Goal: Information Seeking & Learning: Learn about a topic

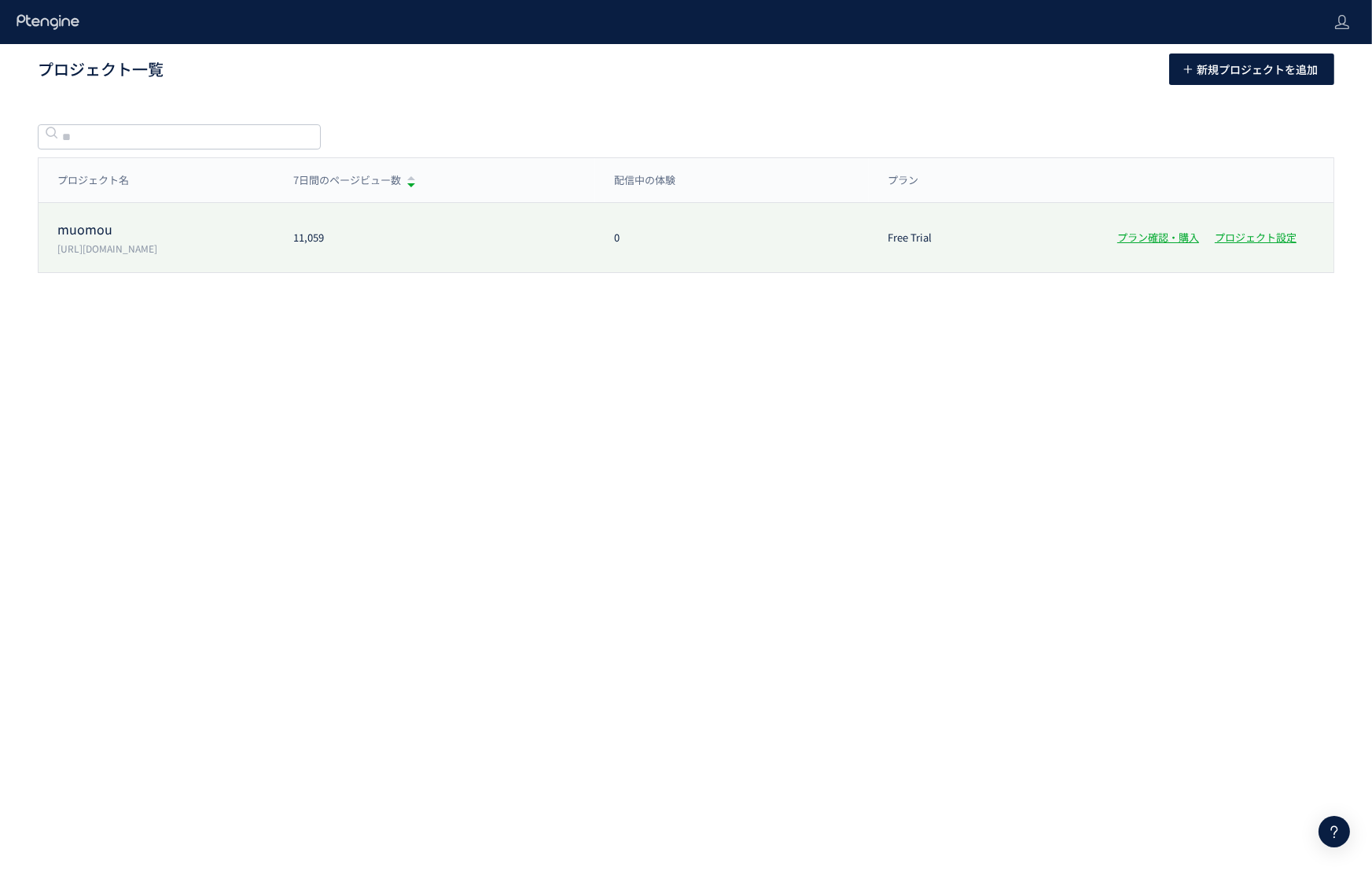
click at [87, 256] on div "muomou [URL][DOMAIN_NAME] 11,059 0 Free Trial プラン確認・購入 プロジェクト設定" at bounding box center [687, 237] width 1296 height 69
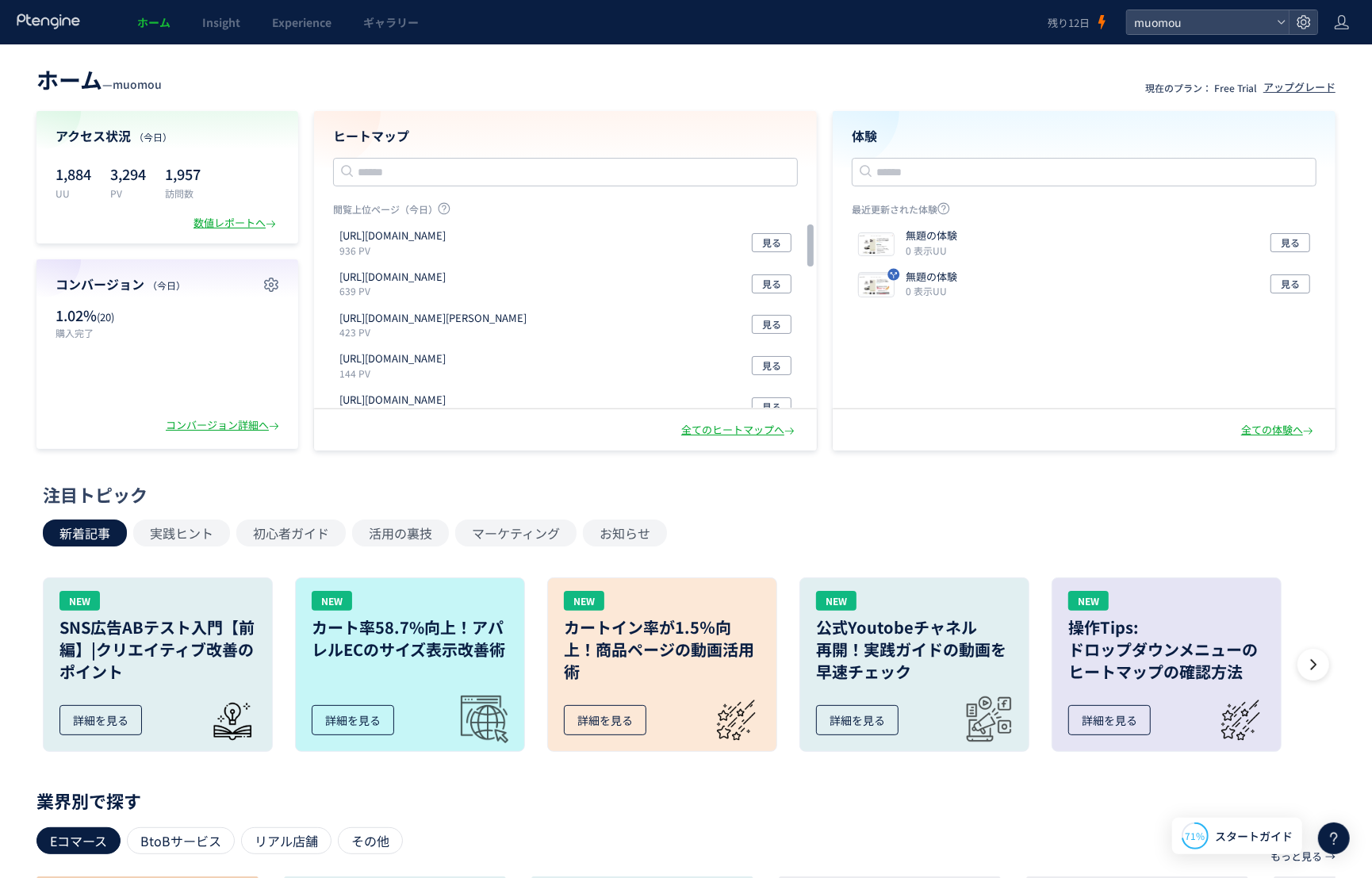
click at [651, 80] on header "ホーム — muomou 現在のプラン： Free Trial アップグレード" at bounding box center [686, 77] width 1299 height 35
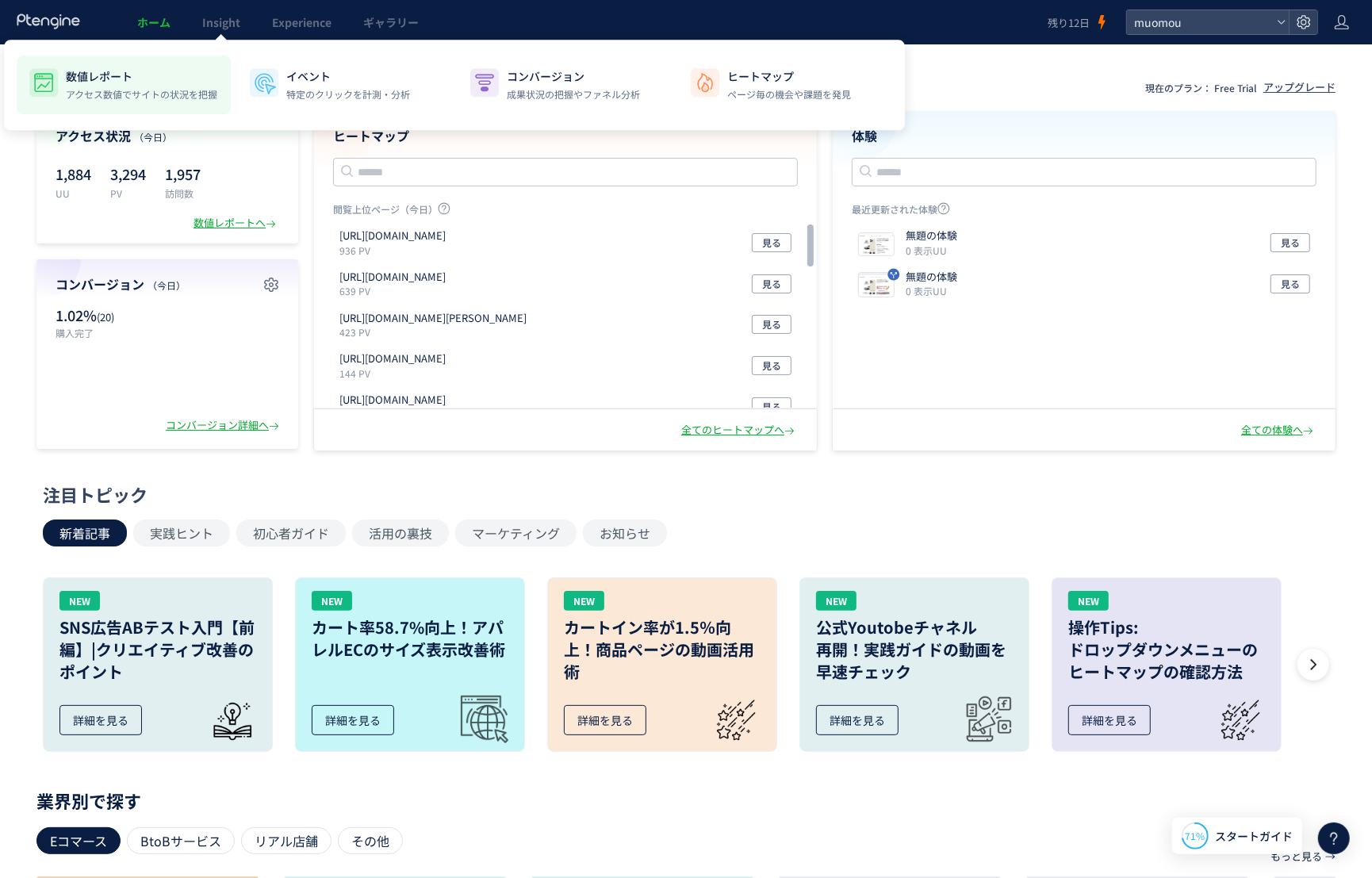
click at [103, 75] on p "数値レポート" at bounding box center [141, 76] width 152 height 16
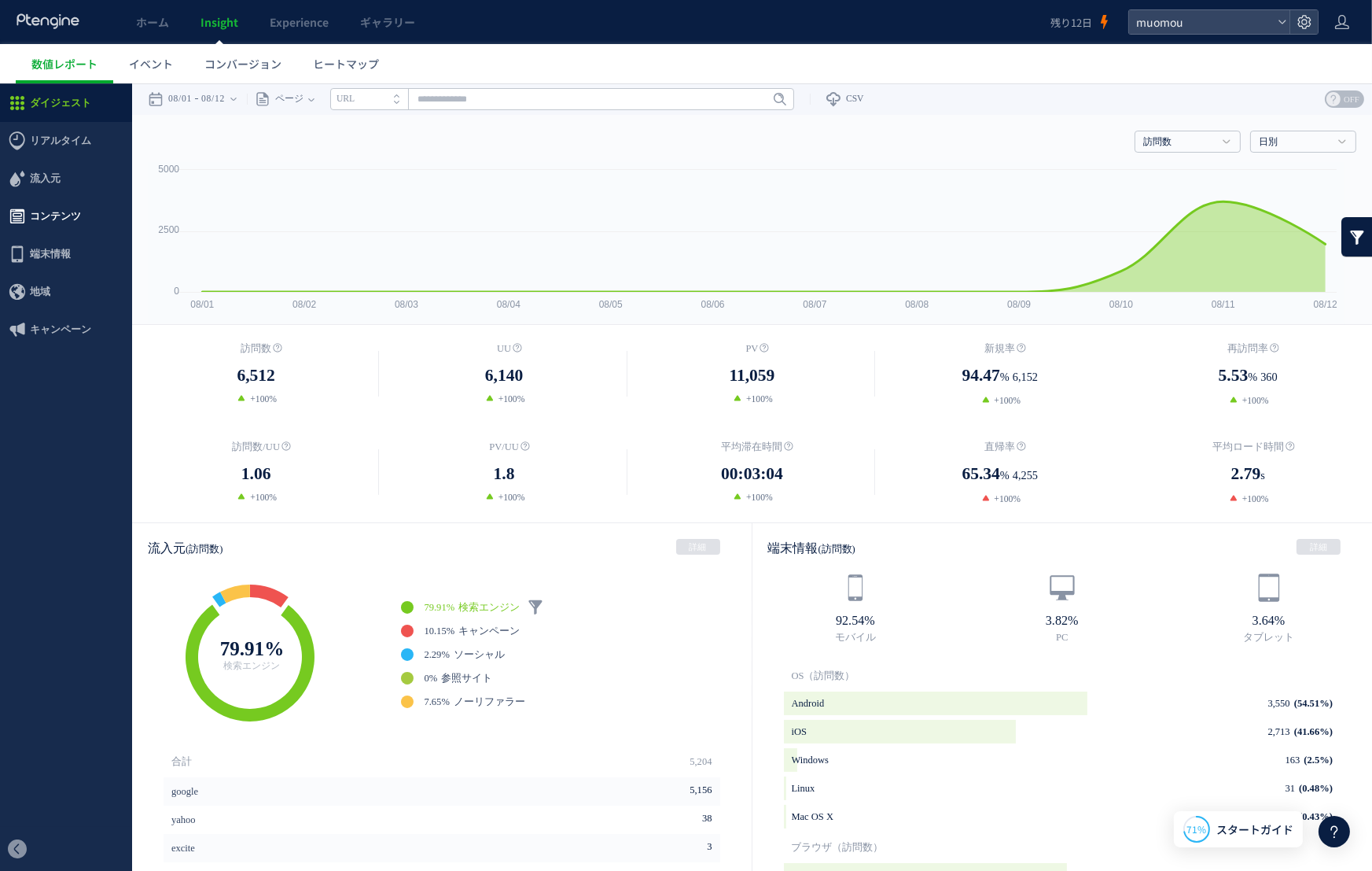
click at [46, 217] on span "コンテンツ" at bounding box center [55, 216] width 51 height 38
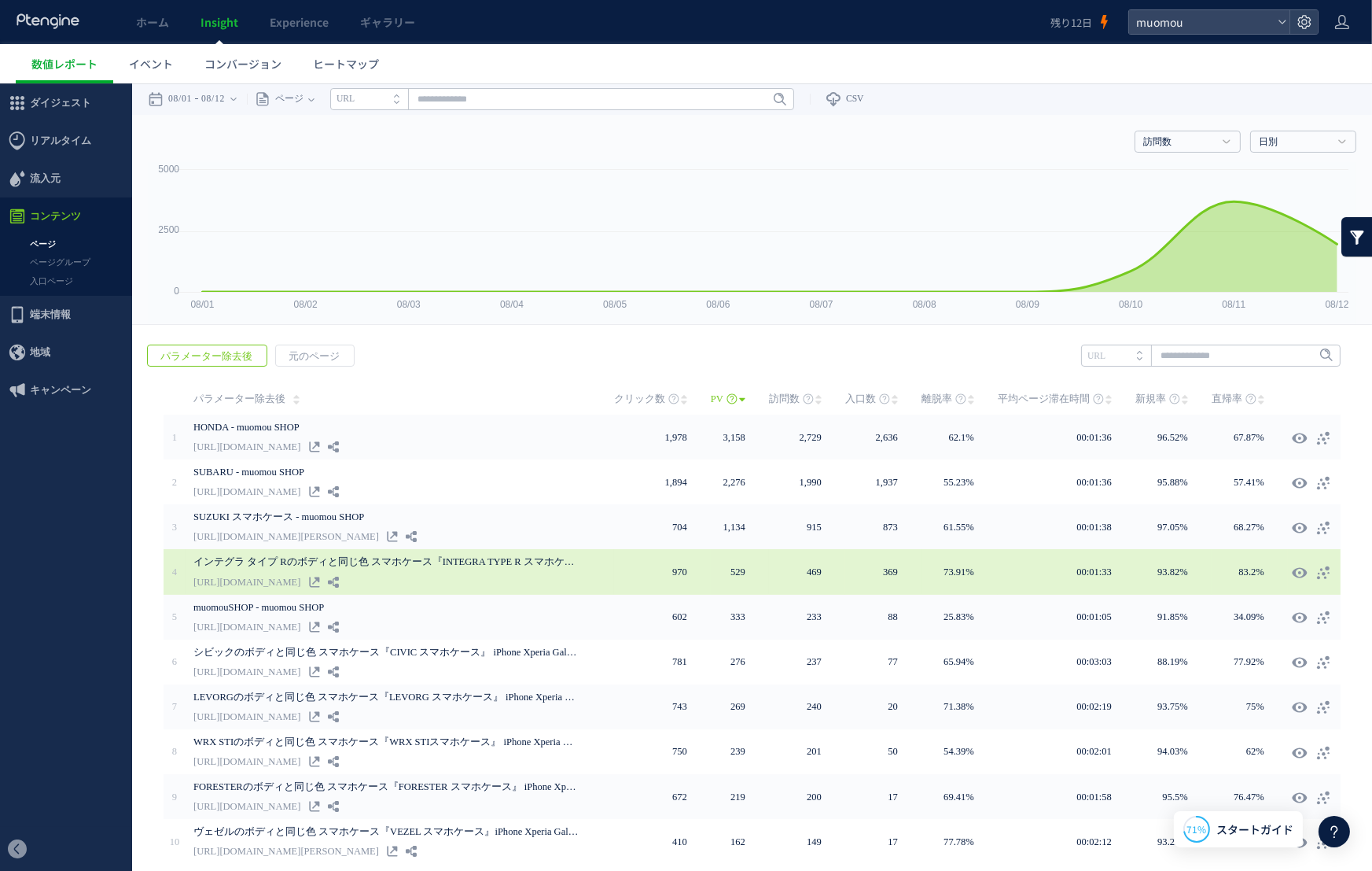
click at [370, 560] on link "インテグラ タイプ Rのボディと同じ色 スマホケース『INTEGRA TYPE R スマホケース』 iPhone Xperia Galaxy Pixelなど各…" at bounding box center [386, 561] width 385 height 19
drag, startPoint x: 383, startPoint y: 578, endPoint x: 196, endPoint y: 578, distance: 187.0
click at [196, 578] on div "インテグラ タイプ Rのボディと同じ色 スマホケース『INTEGRA TYPE R スマホケース』 iPhone Xperia Galaxy Pixelなど各…" at bounding box center [403, 571] width 421 height 45
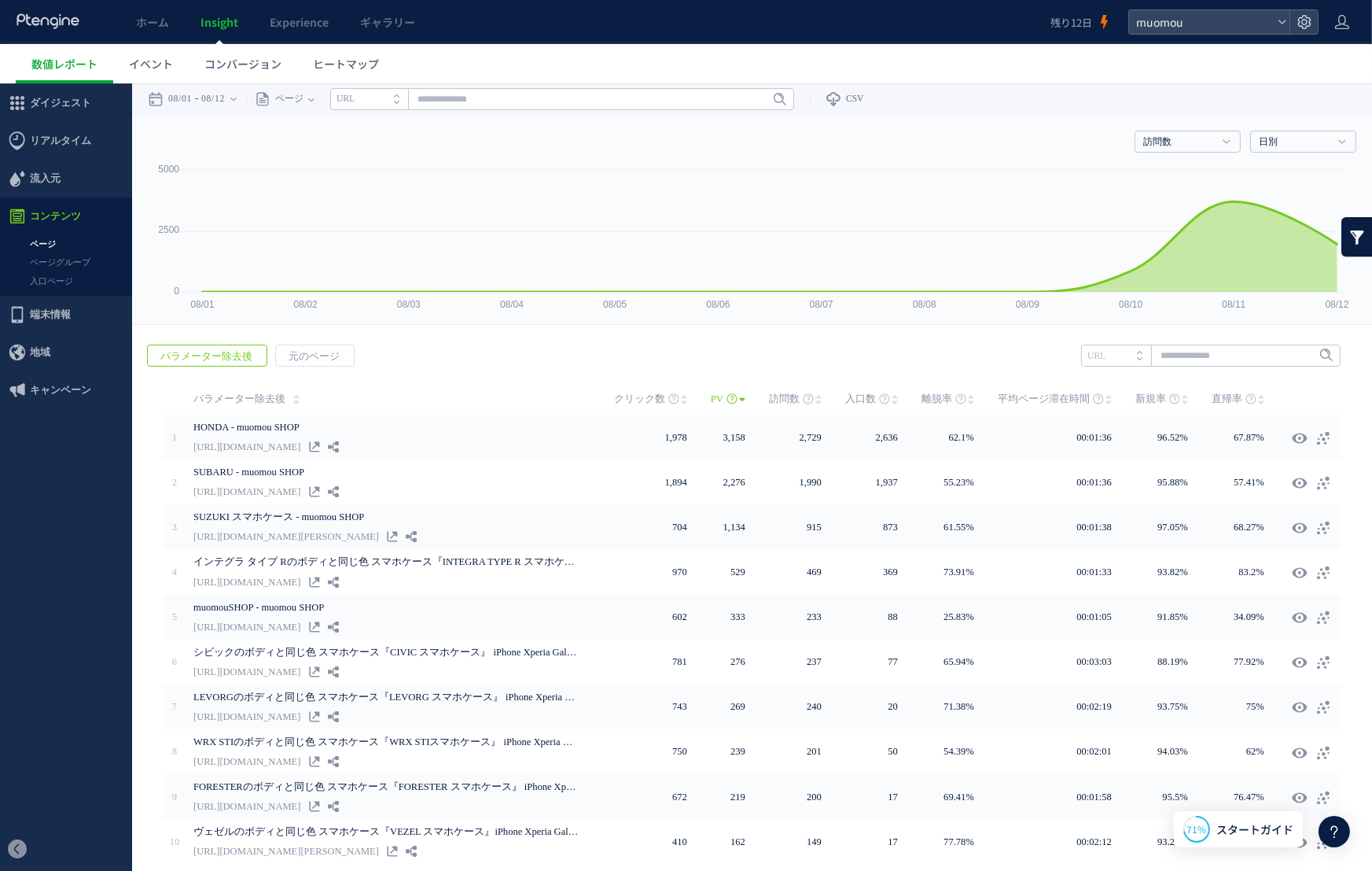
click at [1352, 242] on link at bounding box center [1358, 236] width 32 height 40
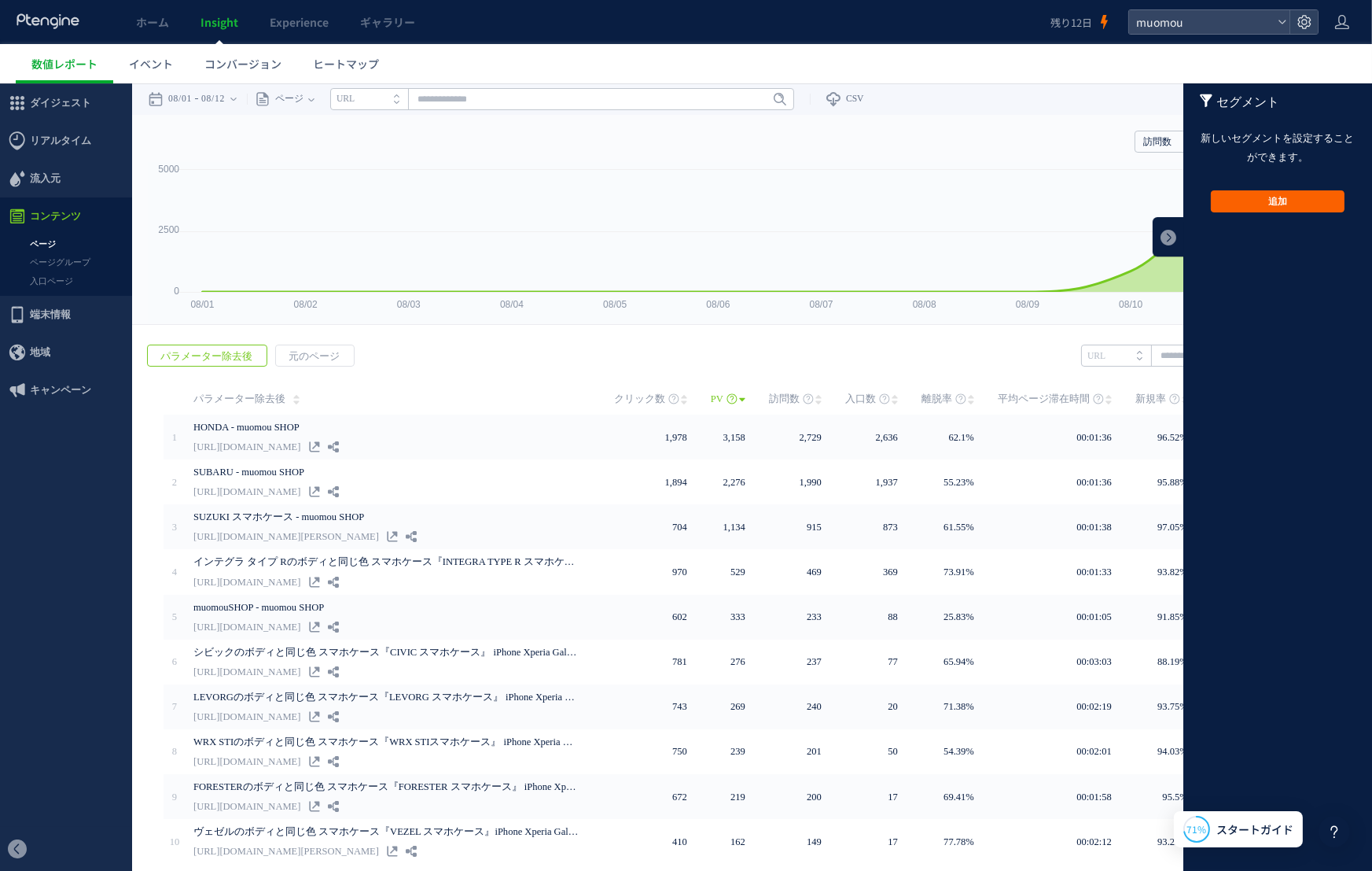
click at [1269, 193] on button "追加" at bounding box center [1278, 201] width 134 height 22
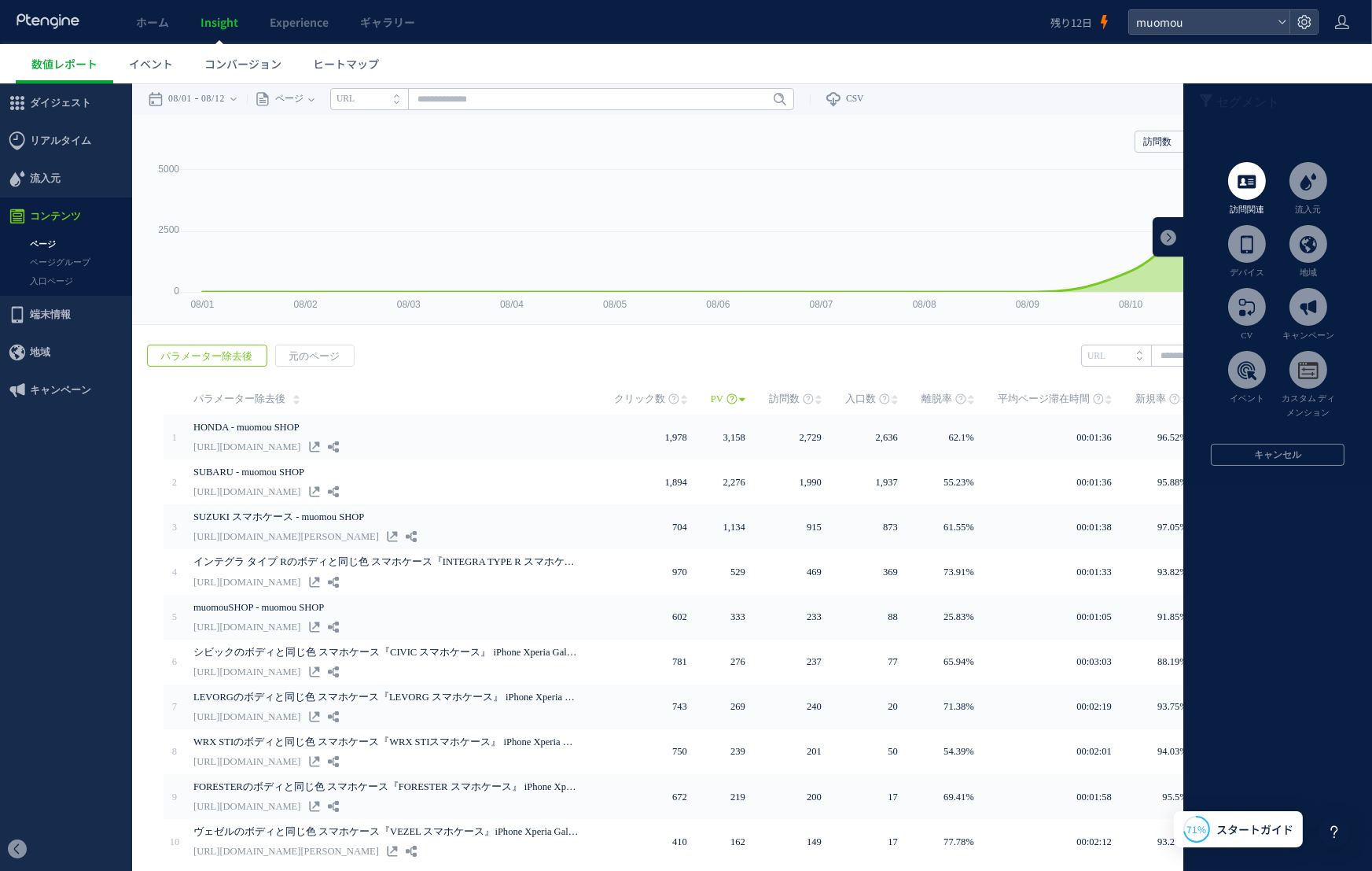
click at [1240, 174] on span at bounding box center [1248, 181] width 38 height 38
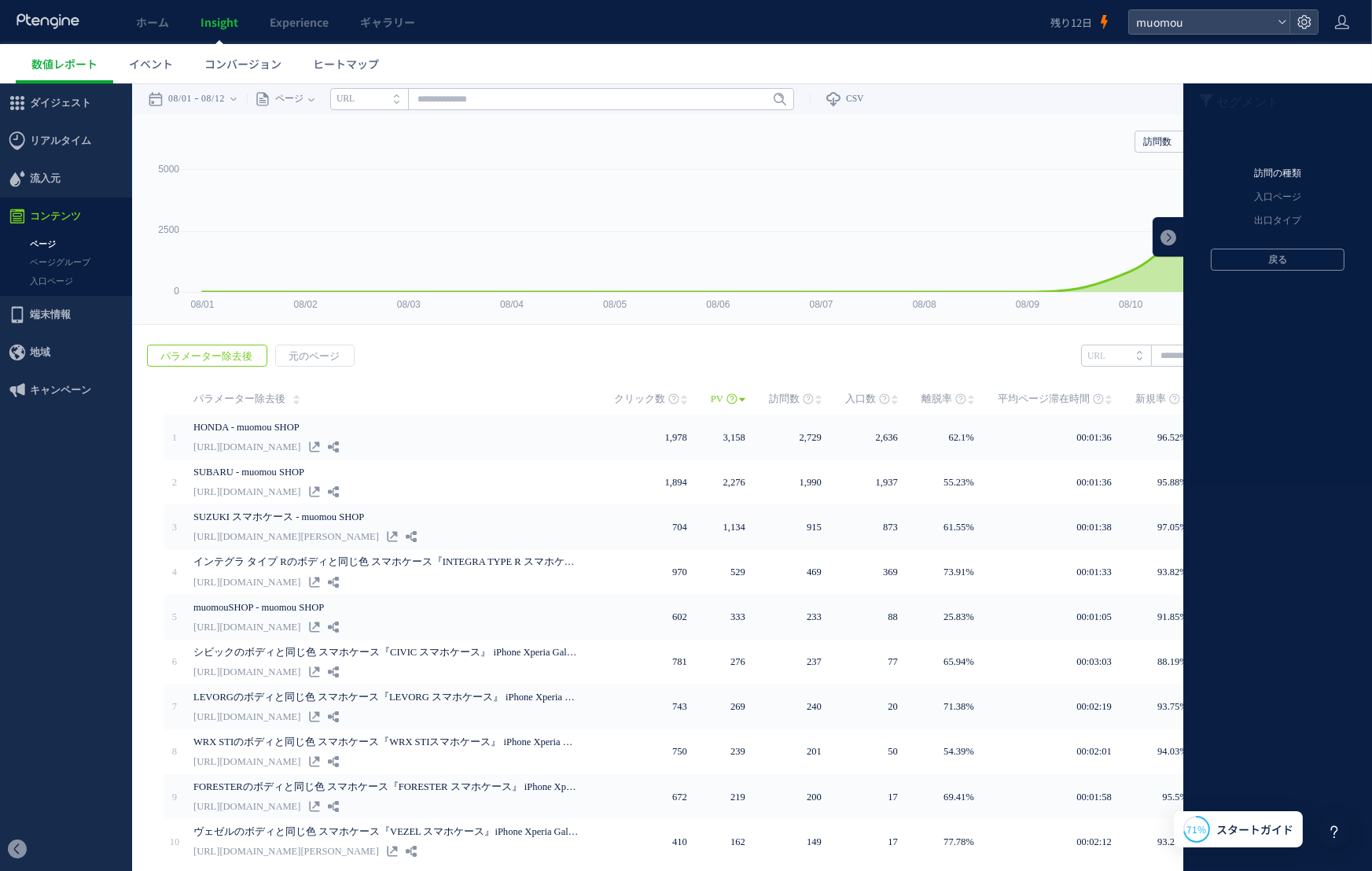
click at [1278, 178] on li "訪問の種類" at bounding box center [1278, 174] width 189 height 24
click at [1279, 357] on button "戻る" at bounding box center [1278, 358] width 134 height 22
click at [1267, 195] on li "入口ページ" at bounding box center [1278, 197] width 189 height 24
click at [1272, 175] on li "元のページ" at bounding box center [1278, 174] width 189 height 24
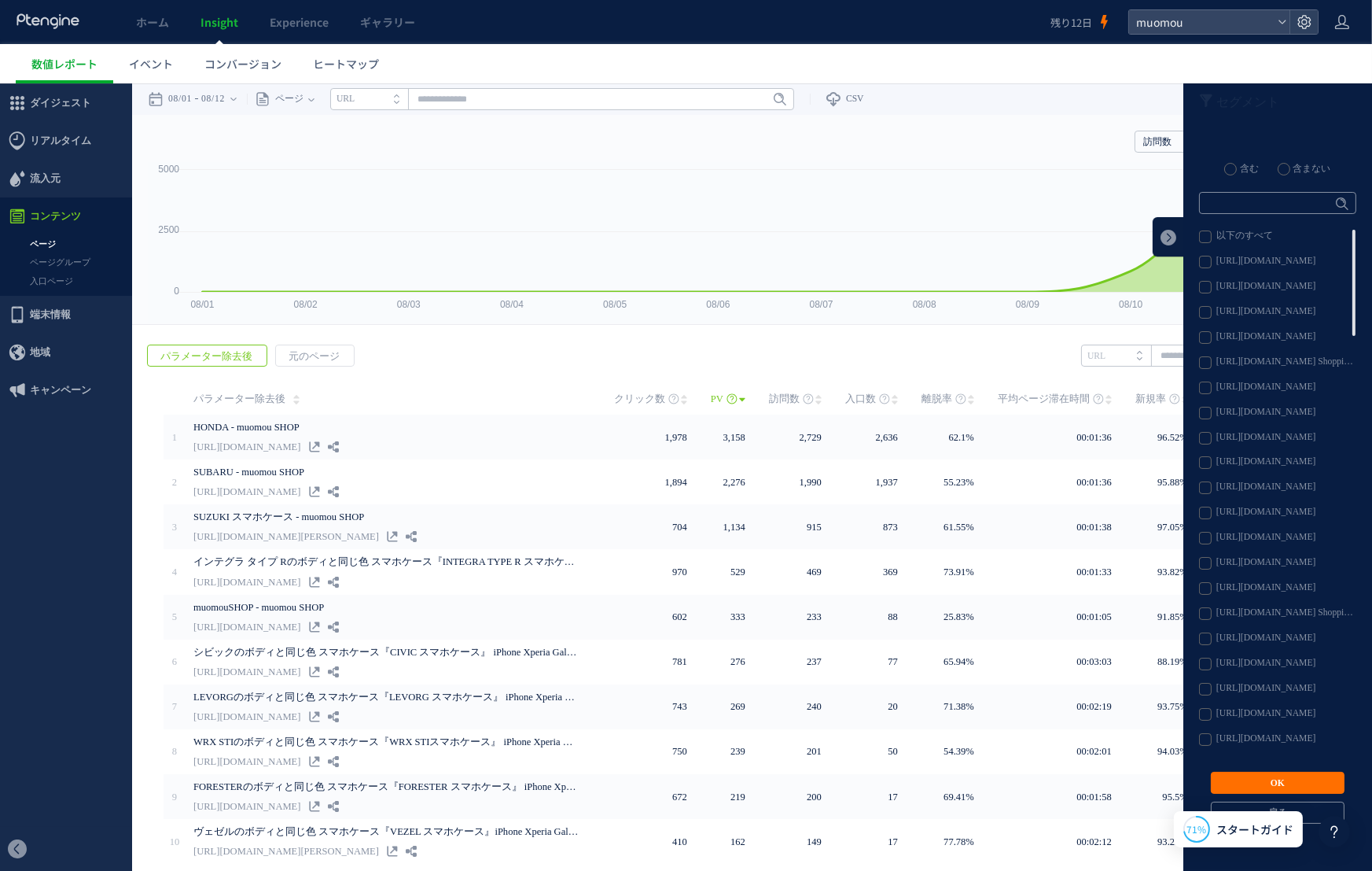
click at [1301, 339] on label "[URL][DOMAIN_NAME]" at bounding box center [1277, 337] width 156 height 13
click at [1282, 784] on button "OK" at bounding box center [1278, 782] width 134 height 22
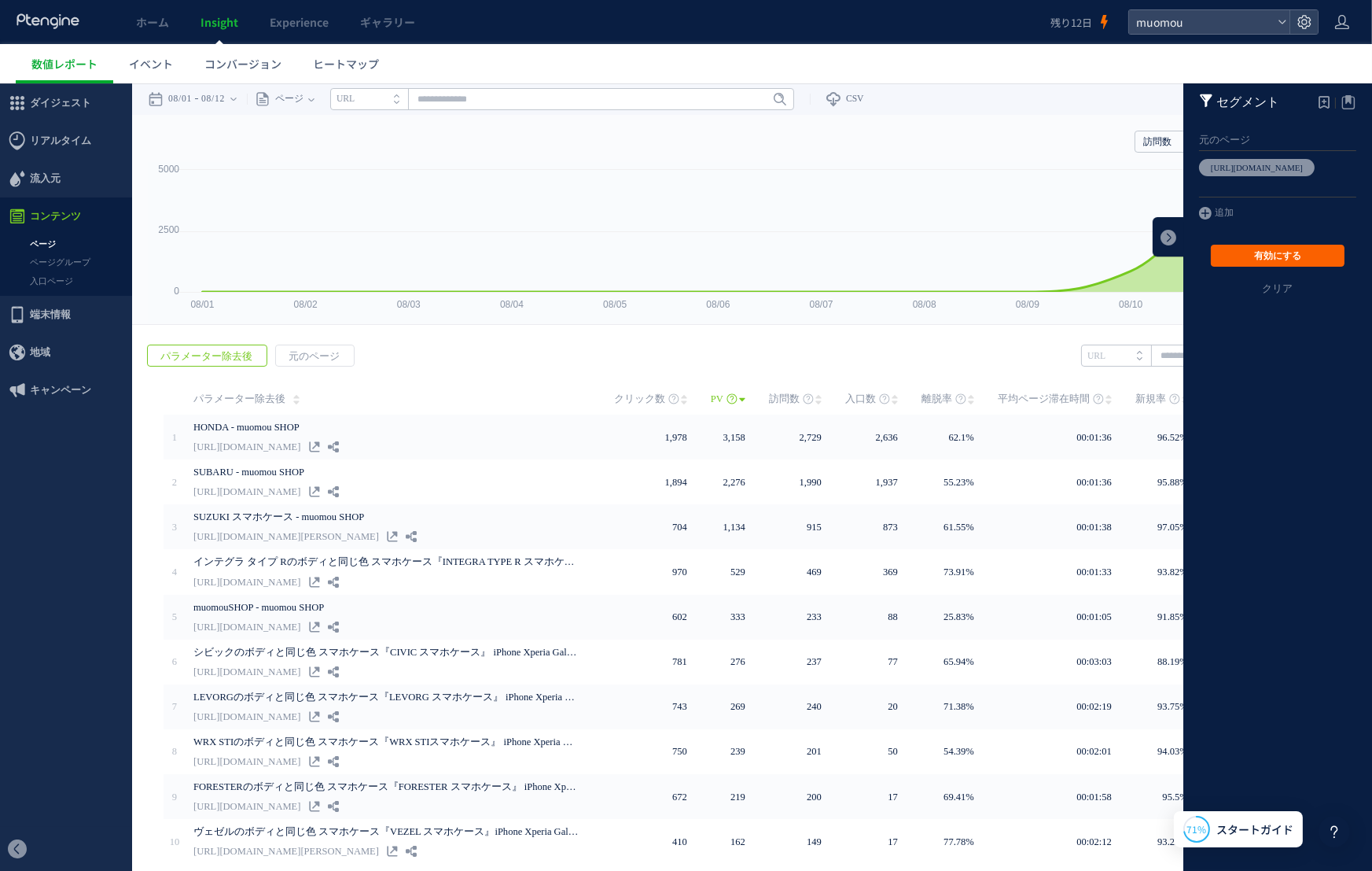
click at [1268, 259] on button "有効にする" at bounding box center [1278, 255] width 134 height 22
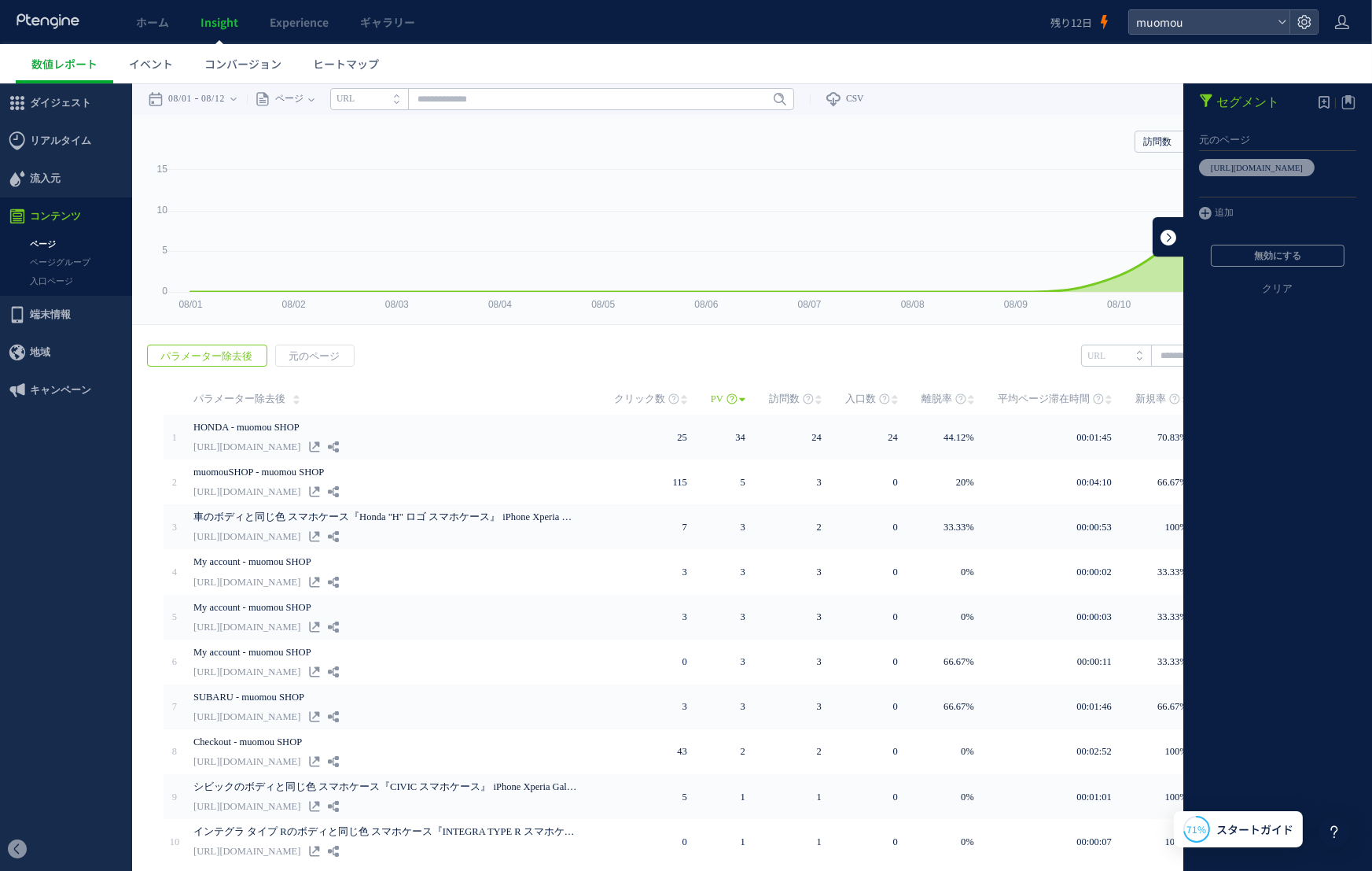
click at [1158, 230] on link at bounding box center [1168, 236] width 32 height 40
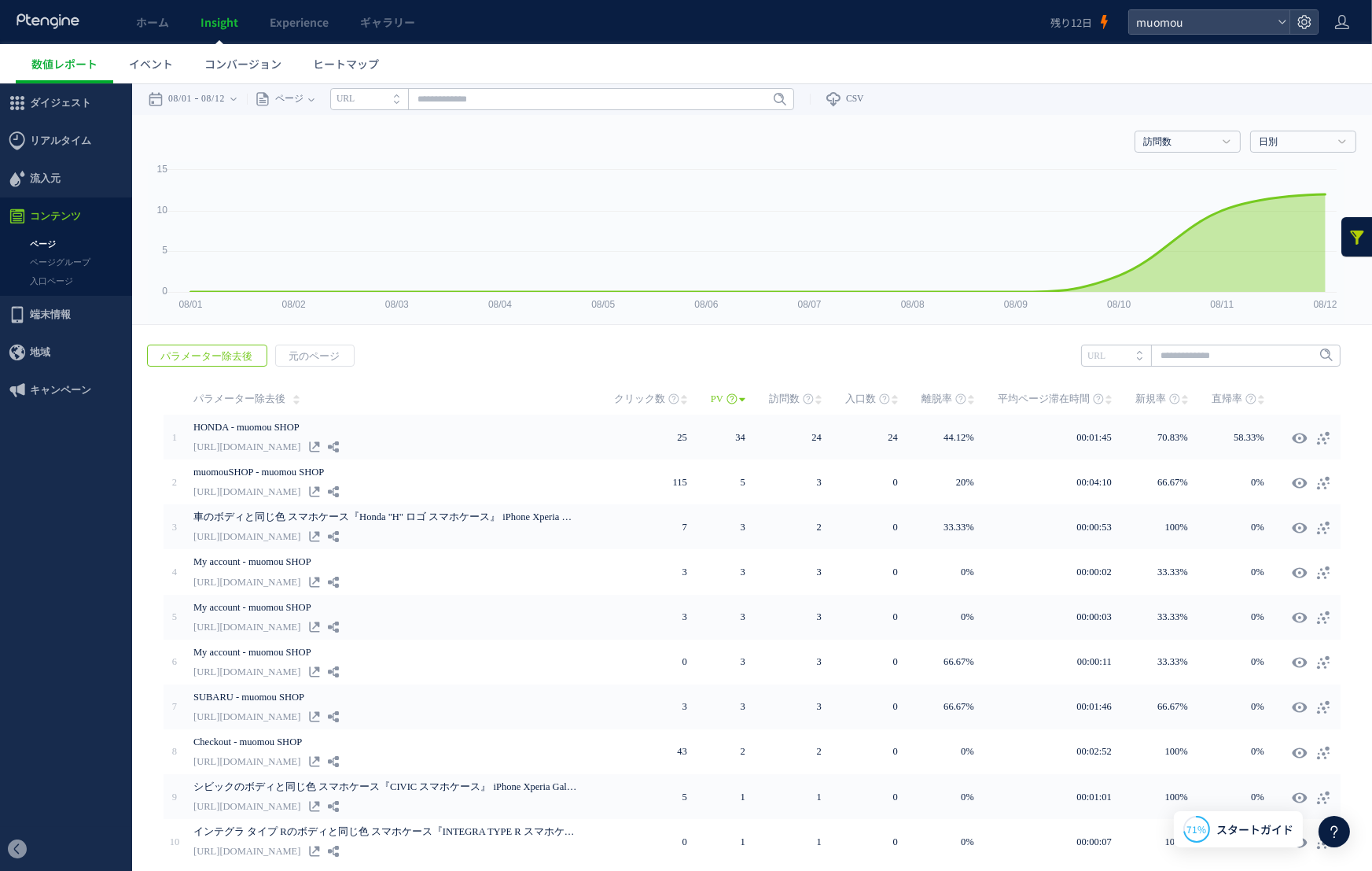
click at [1353, 239] on link at bounding box center [1358, 236] width 32 height 40
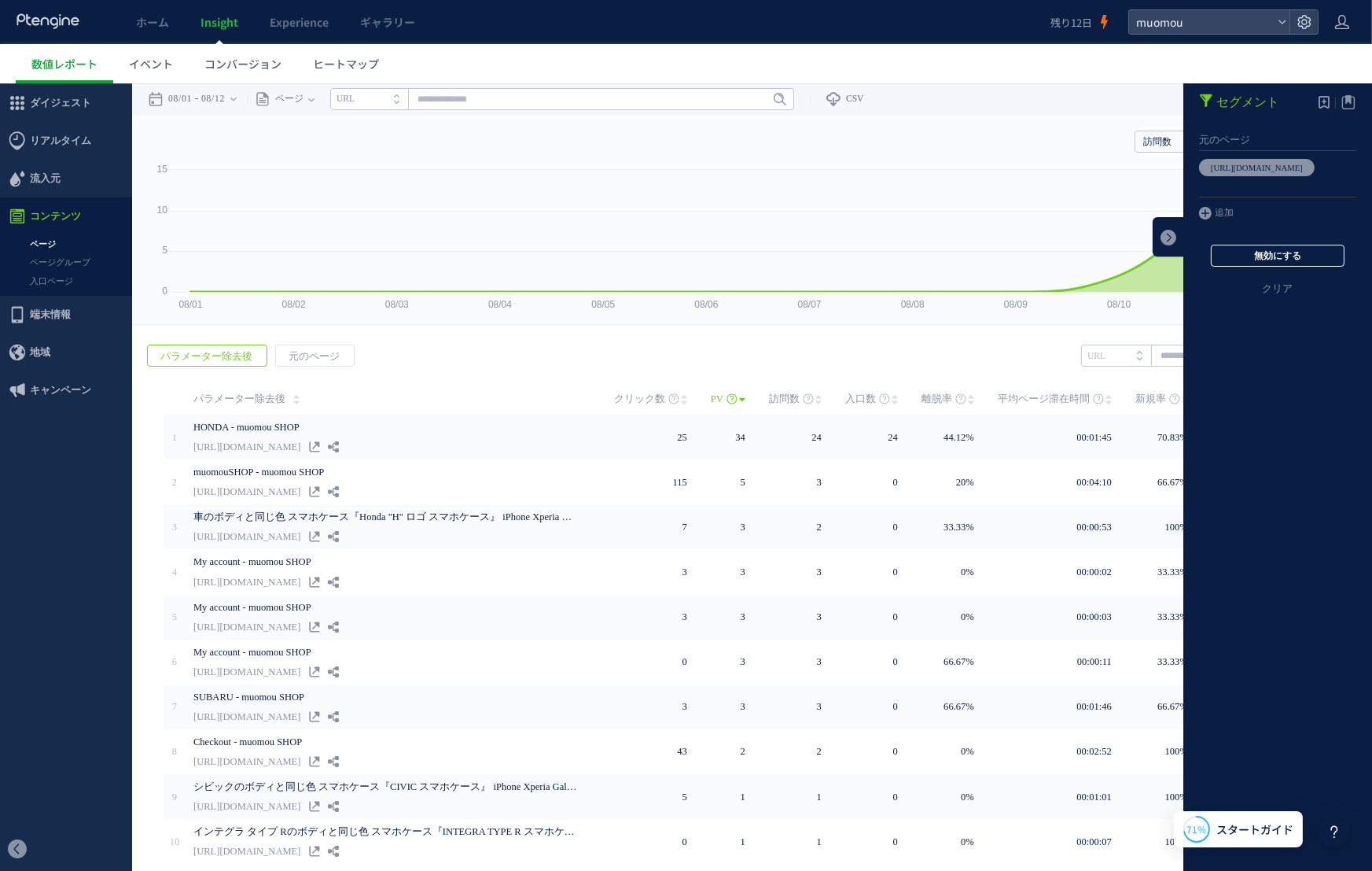
click at [1281, 262] on button "無効にする" at bounding box center [1278, 255] width 134 height 22
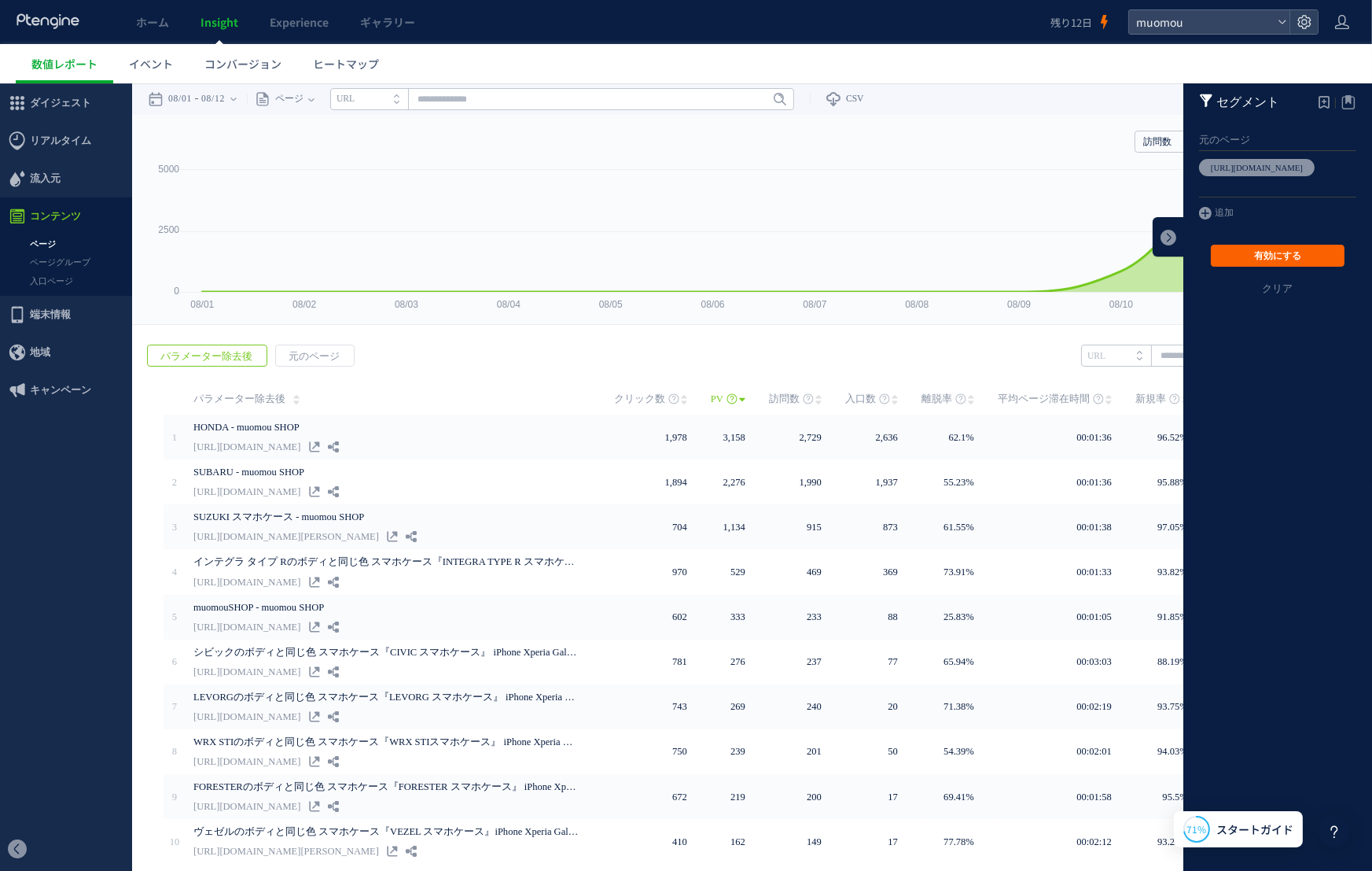
click at [1268, 254] on button "有効にする" at bounding box center [1278, 255] width 134 height 22
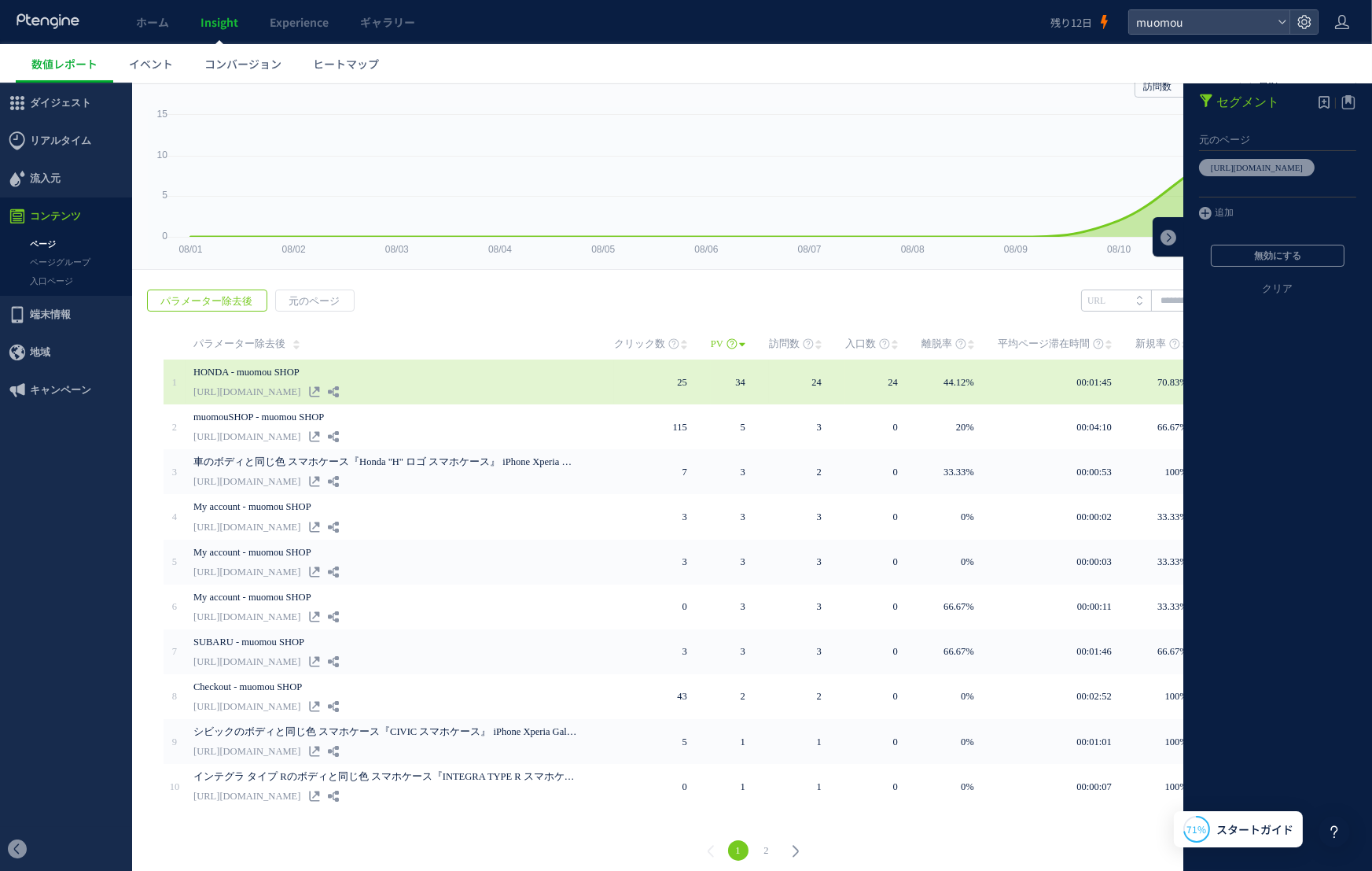
scroll to position [55, 0]
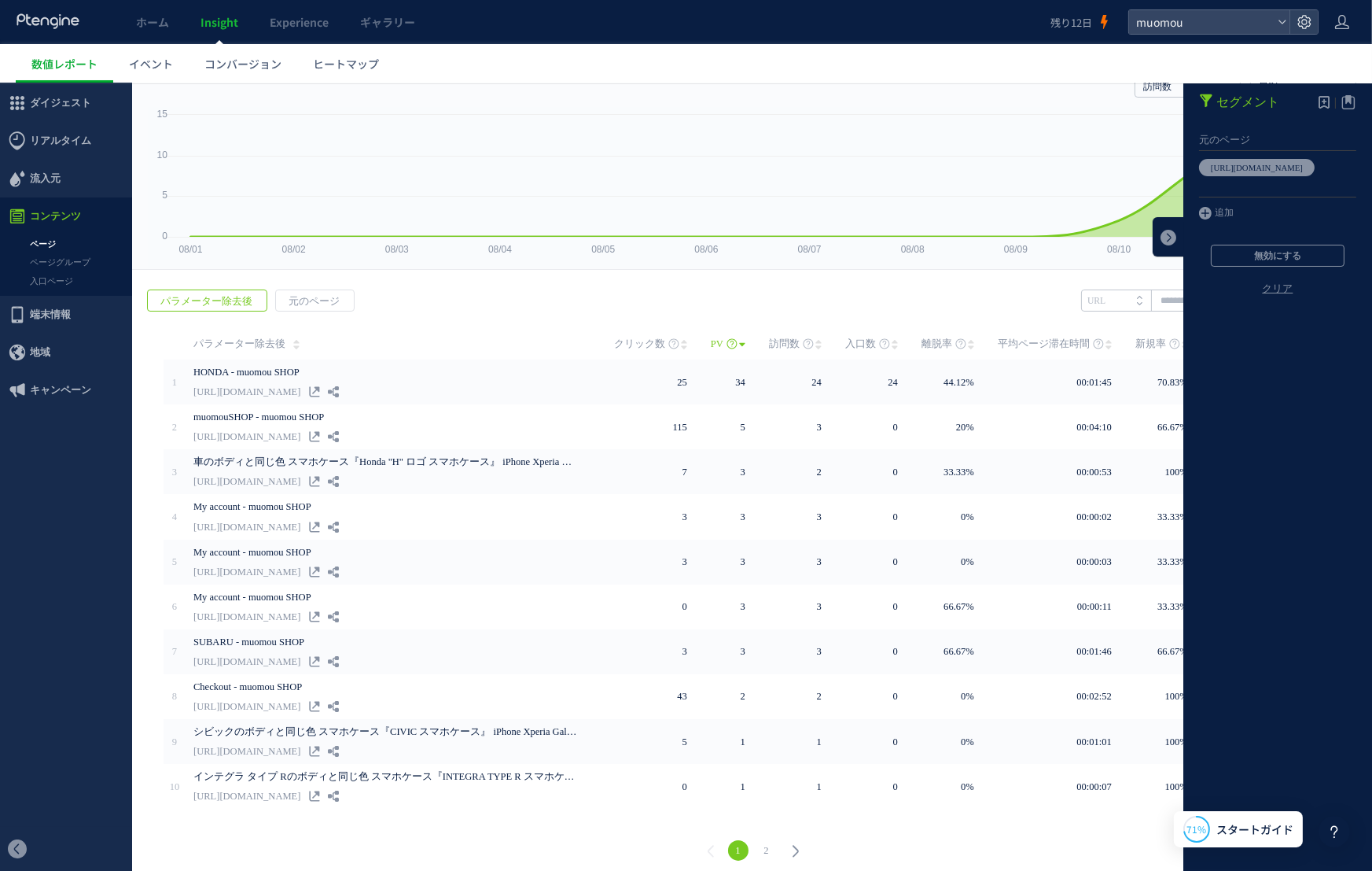
click at [1259, 281] on link "クリア" at bounding box center [1278, 300] width 189 height 38
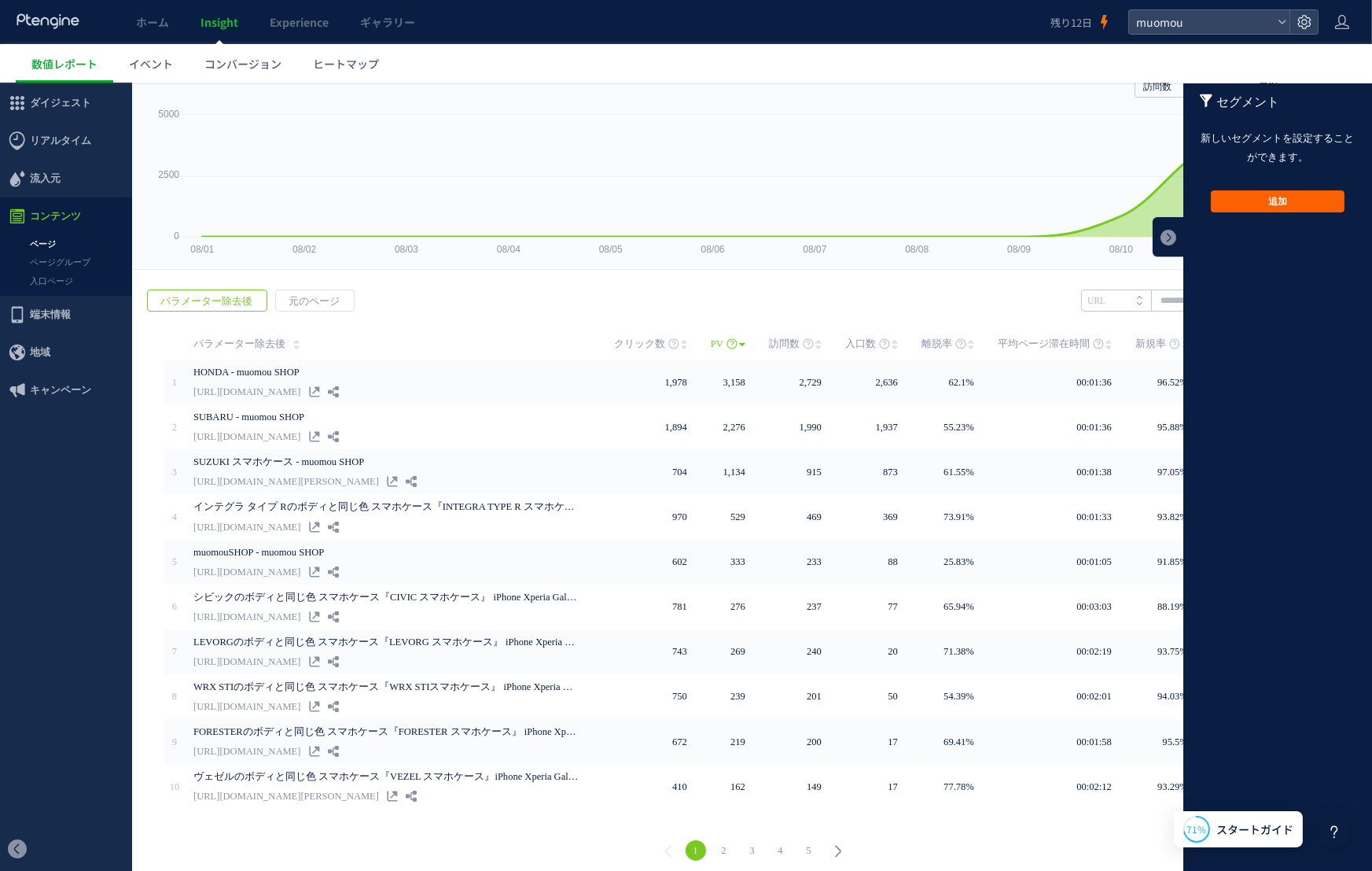
click at [1275, 201] on button "追加" at bounding box center [1278, 201] width 134 height 22
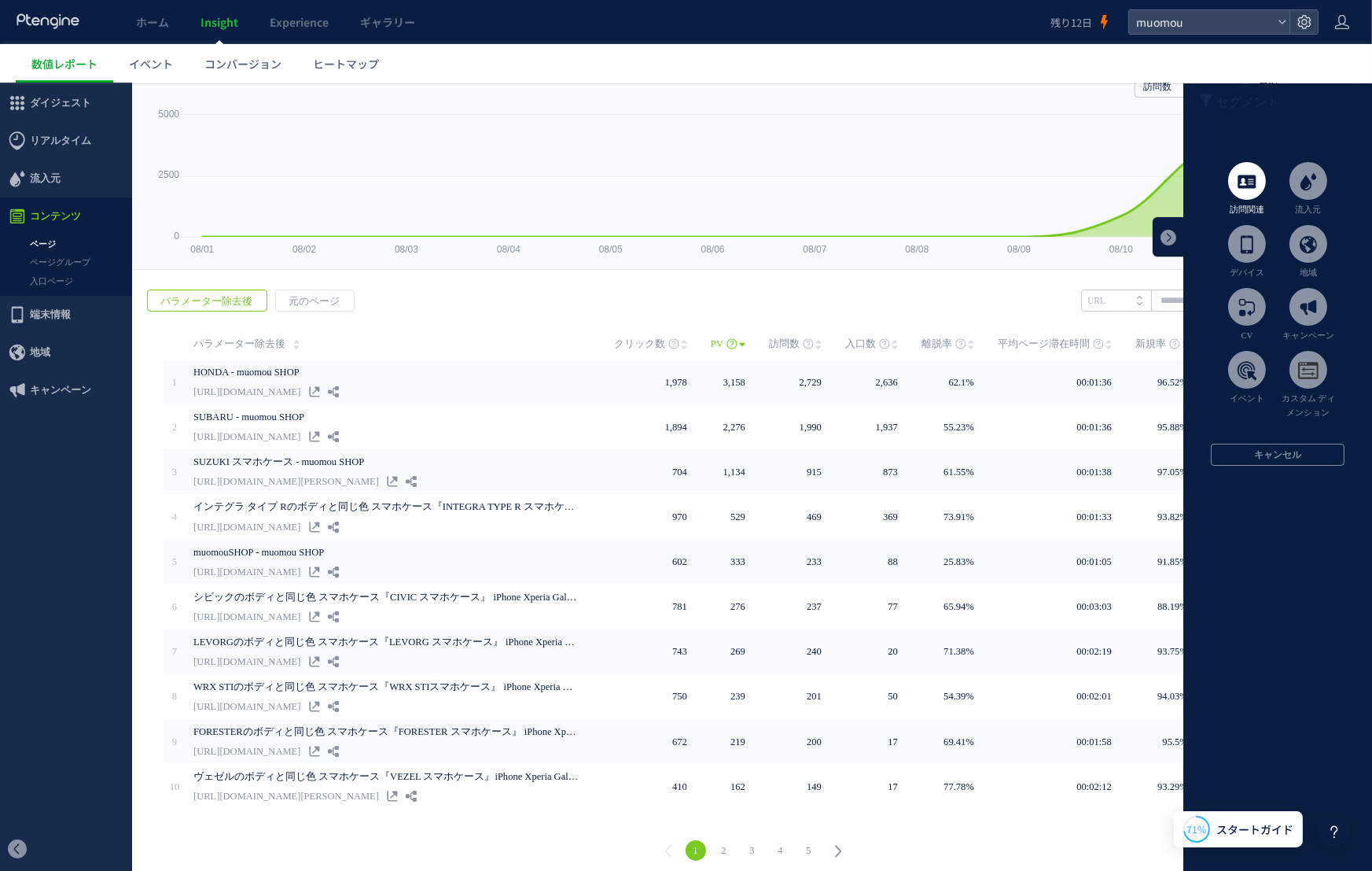
click at [1244, 193] on span at bounding box center [1248, 181] width 38 height 38
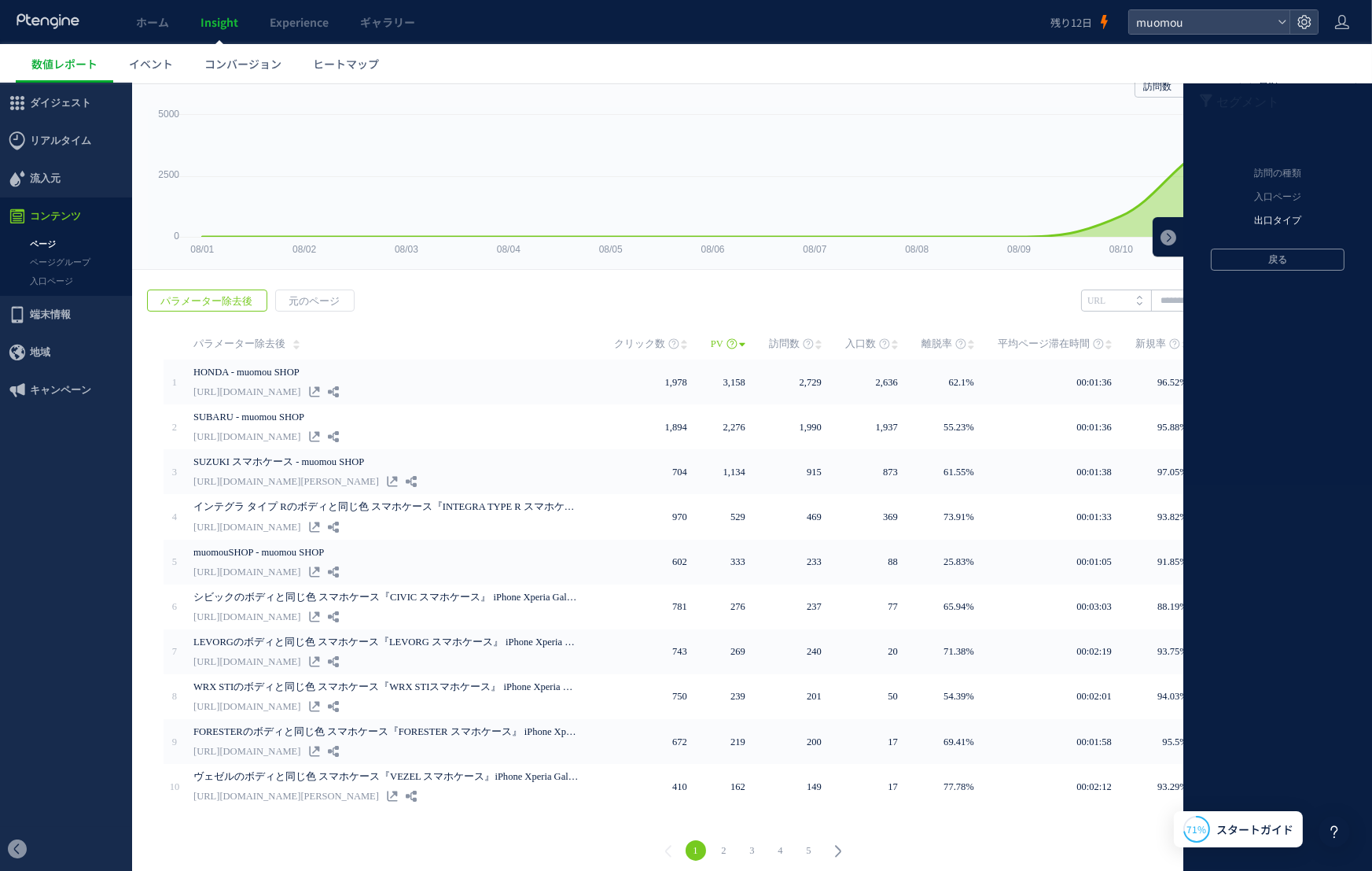
click at [1263, 218] on li "出口タイプ" at bounding box center [1278, 220] width 189 height 24
click at [1277, 354] on button "戻る" at bounding box center [1278, 358] width 134 height 22
click at [1168, 235] on link at bounding box center [1168, 236] width 32 height 40
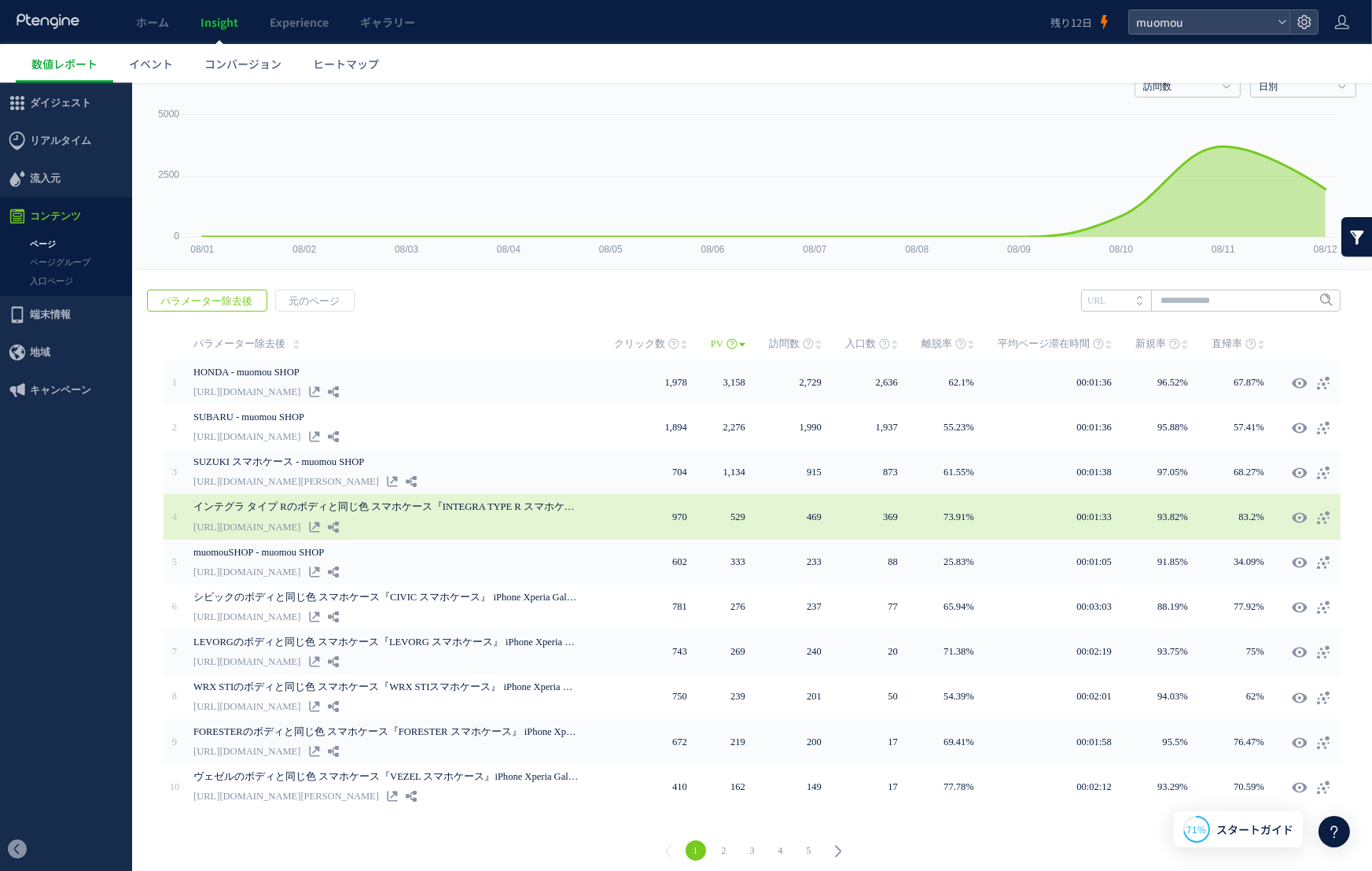
click at [374, 507] on link "インテグラ タイプ Rのボディと同じ色 スマホケース『INTEGRA TYPE R スマホケース』 iPhone Xperia Galaxy Pixelなど各…" at bounding box center [386, 506] width 385 height 19
click at [497, 510] on link "インテグラ タイプ Rのボディと同じ色 スマホケース『INTEGRA TYPE R スマホケース』 iPhone Xperia Galaxy Pixelなど各…" at bounding box center [386, 506] width 385 height 19
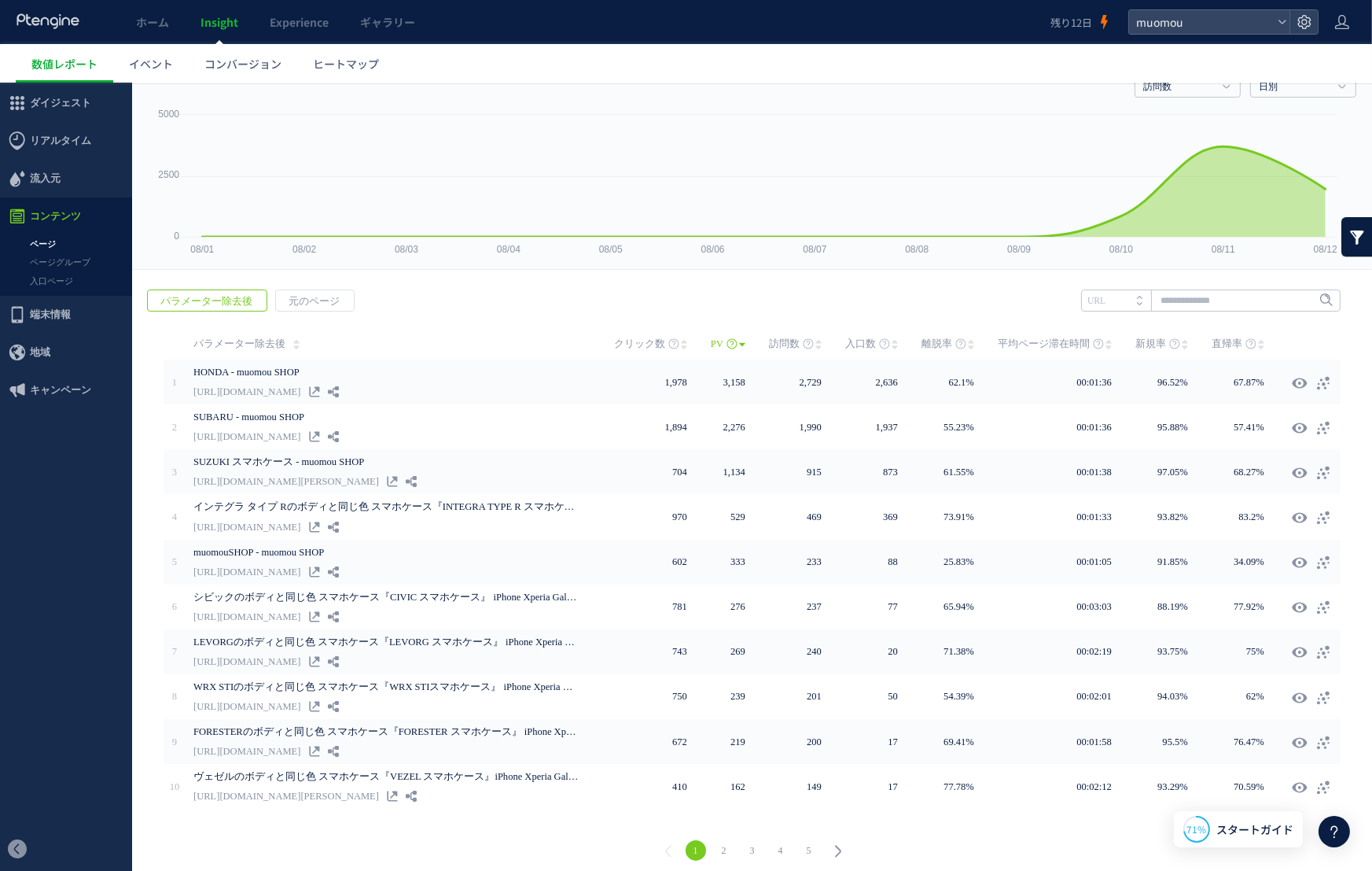
click at [1343, 237] on link at bounding box center [1358, 236] width 32 height 40
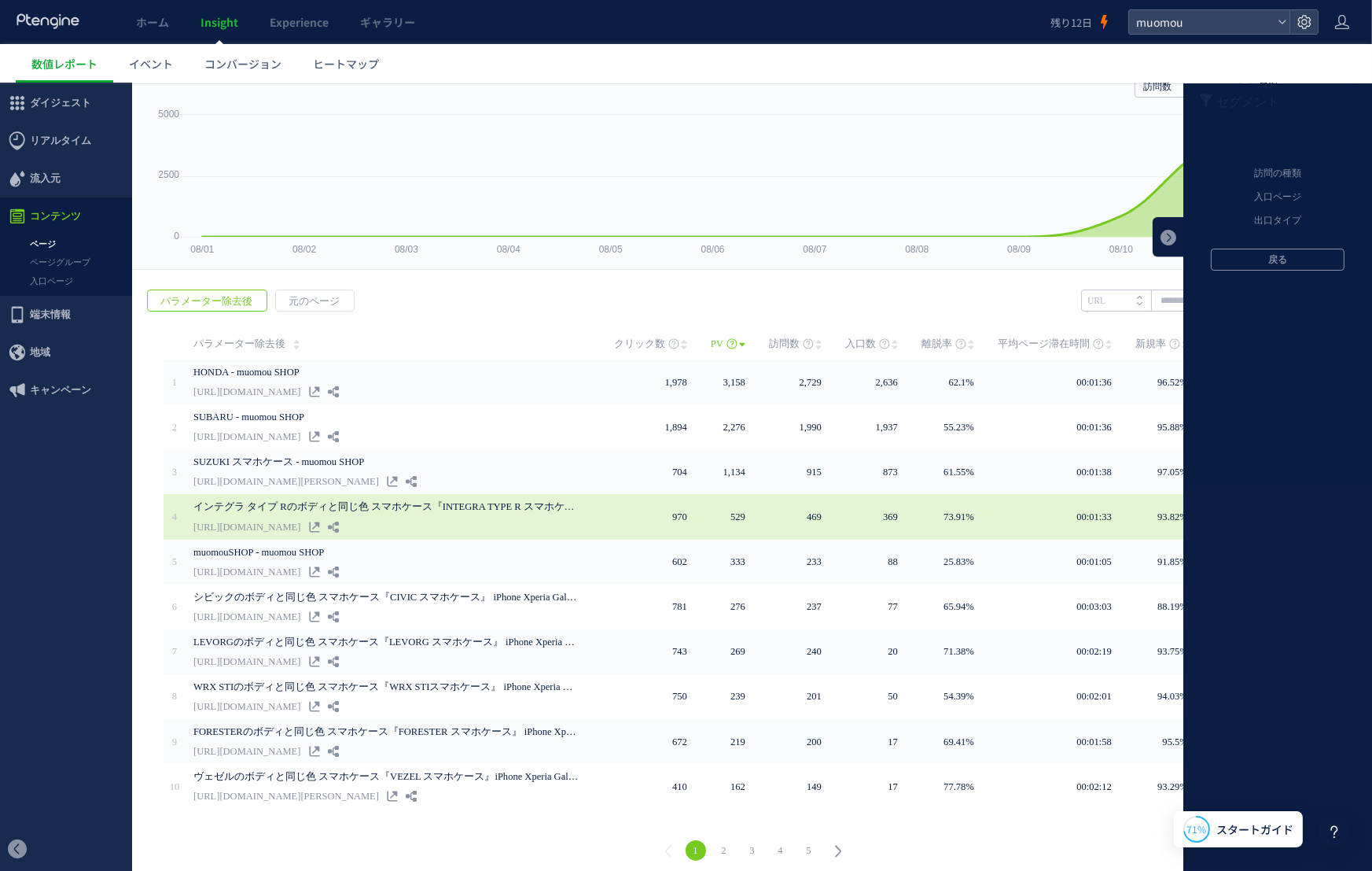
click at [436, 514] on div "インテグラ タイプ Rのボディと同じ色 スマホケース『INTEGRA TYPE R スマホケース』 iPhone Xperia Galaxy Pixelなど各…" at bounding box center [403, 516] width 421 height 45
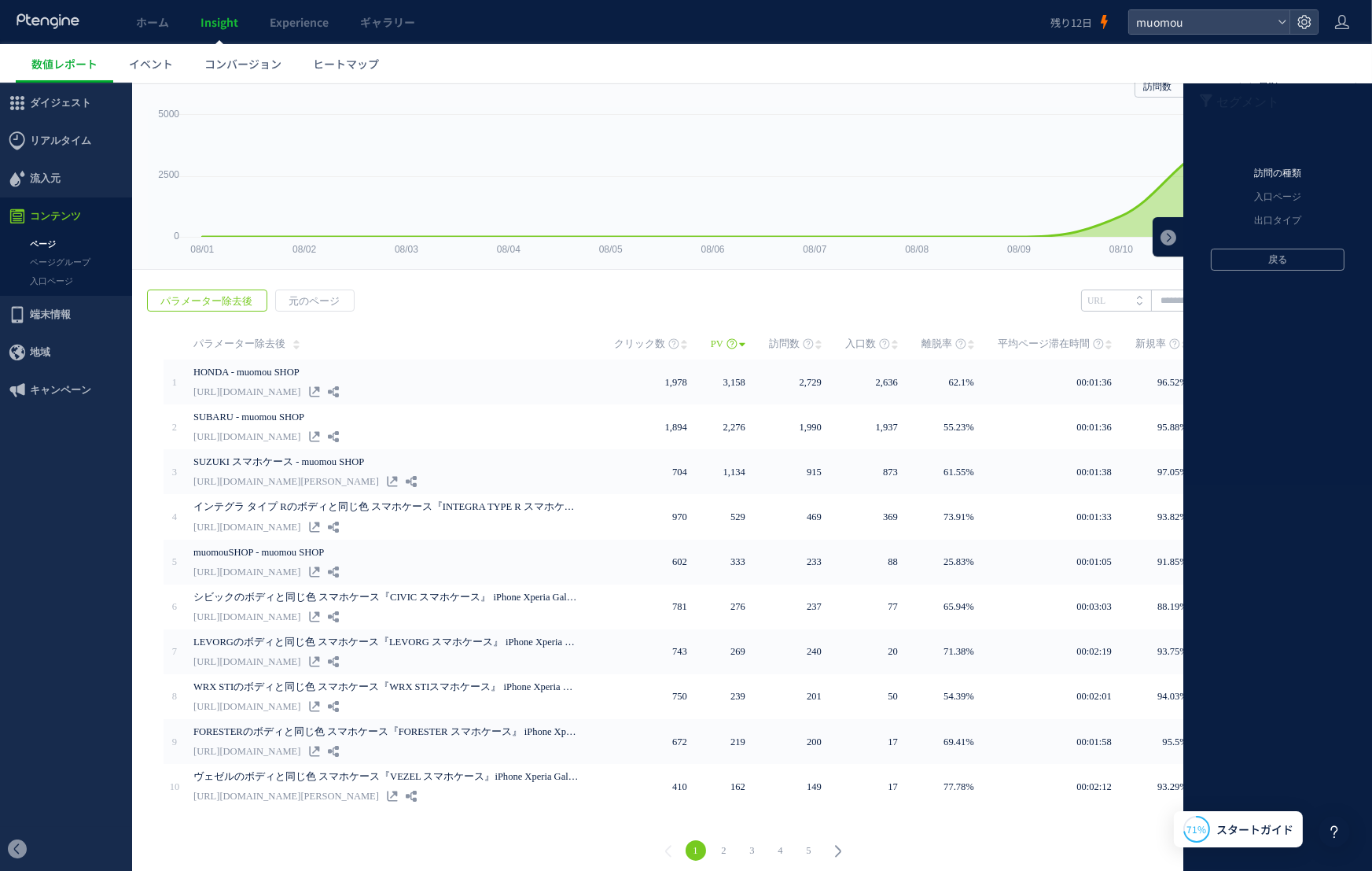
click at [1265, 170] on li "訪問の種類" at bounding box center [1278, 174] width 189 height 24
click at [1235, 233] on label "以下のすべて" at bounding box center [1277, 236] width 156 height 13
click at [1286, 323] on button "OK" at bounding box center [1278, 328] width 134 height 22
click at [1275, 281] on link "クリア" at bounding box center [1278, 300] width 189 height 38
click at [1159, 235] on link at bounding box center [1168, 236] width 32 height 40
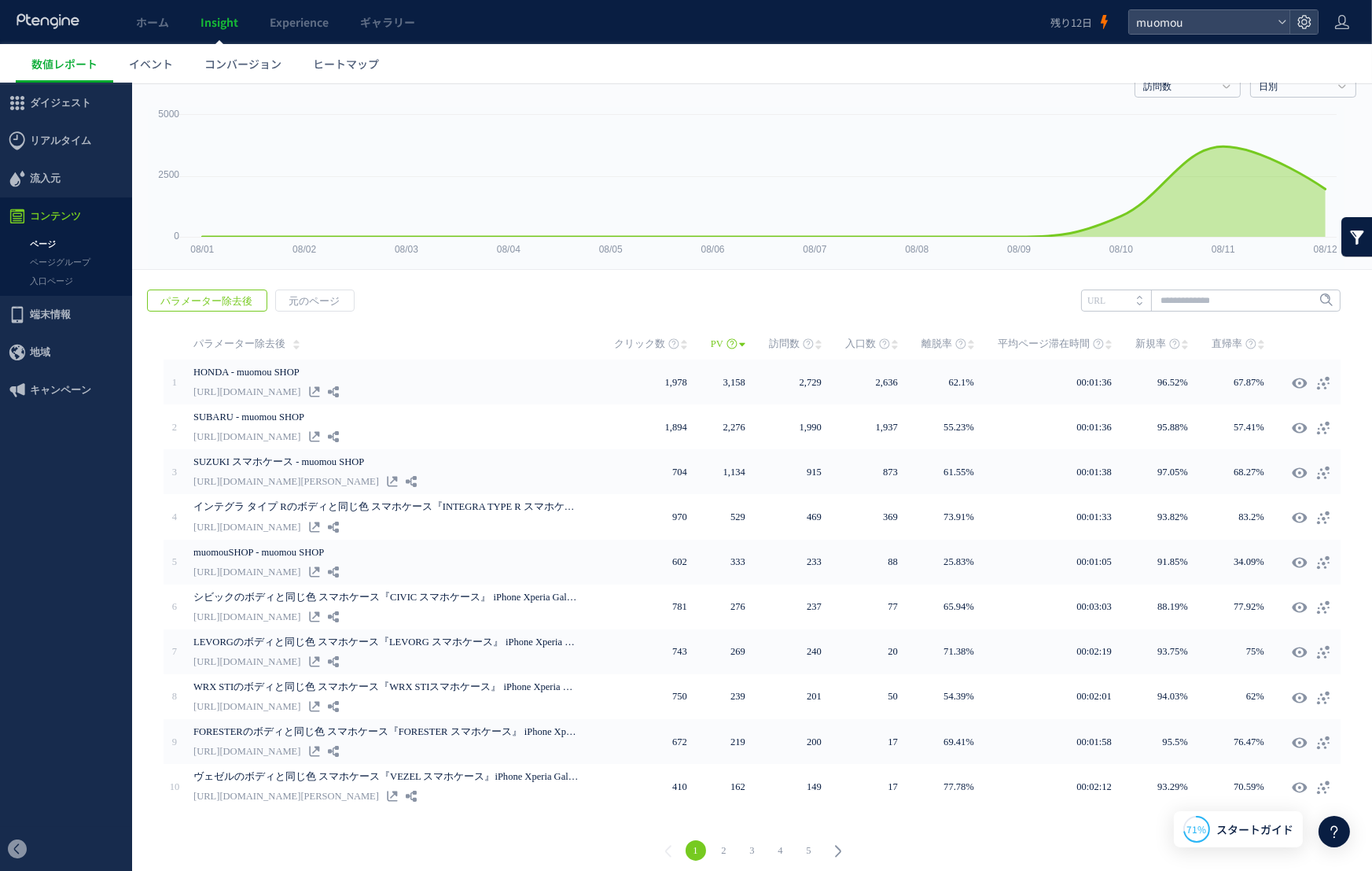
click at [1349, 239] on link at bounding box center [1358, 236] width 32 height 40
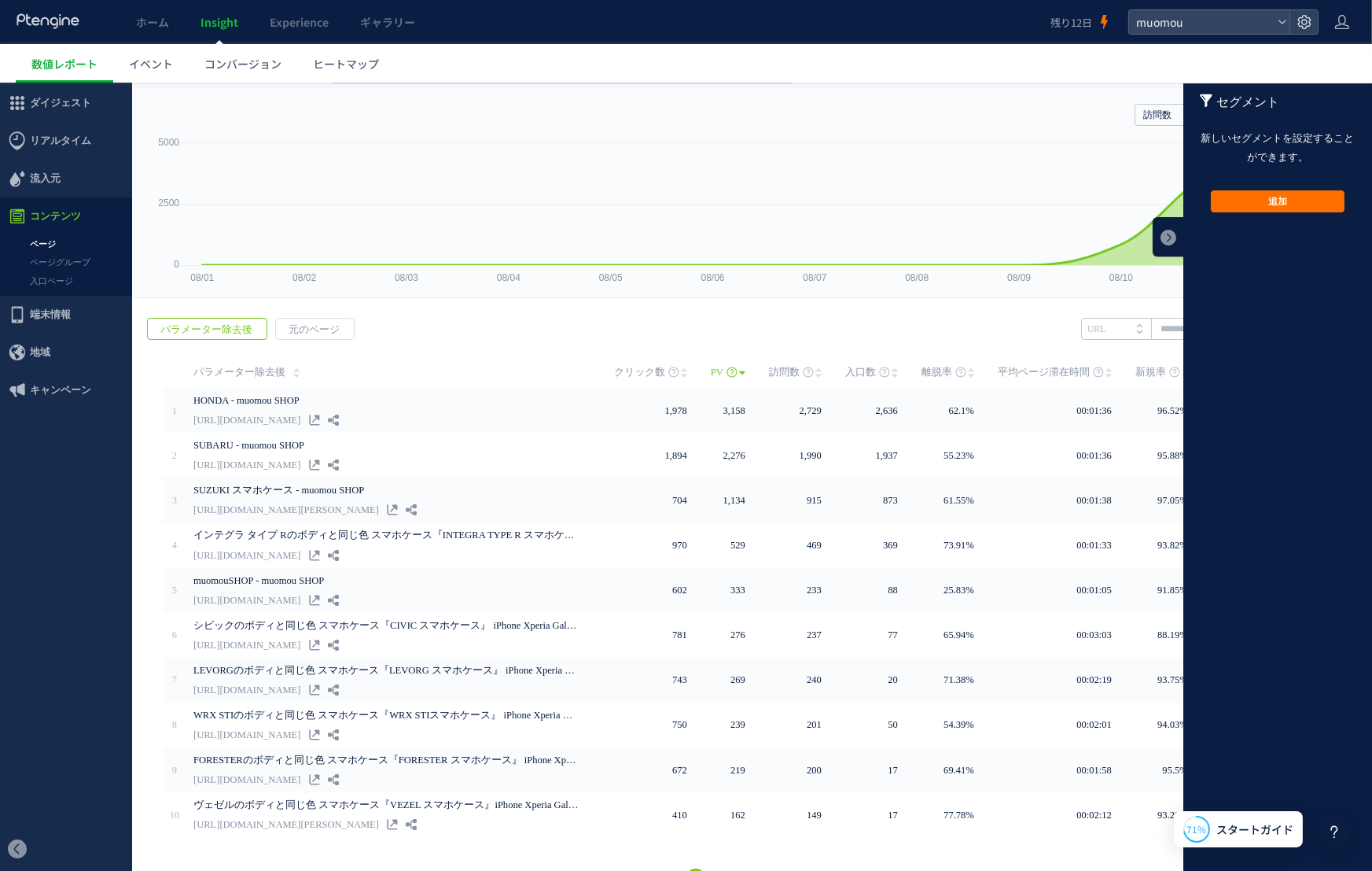
scroll to position [0, 0]
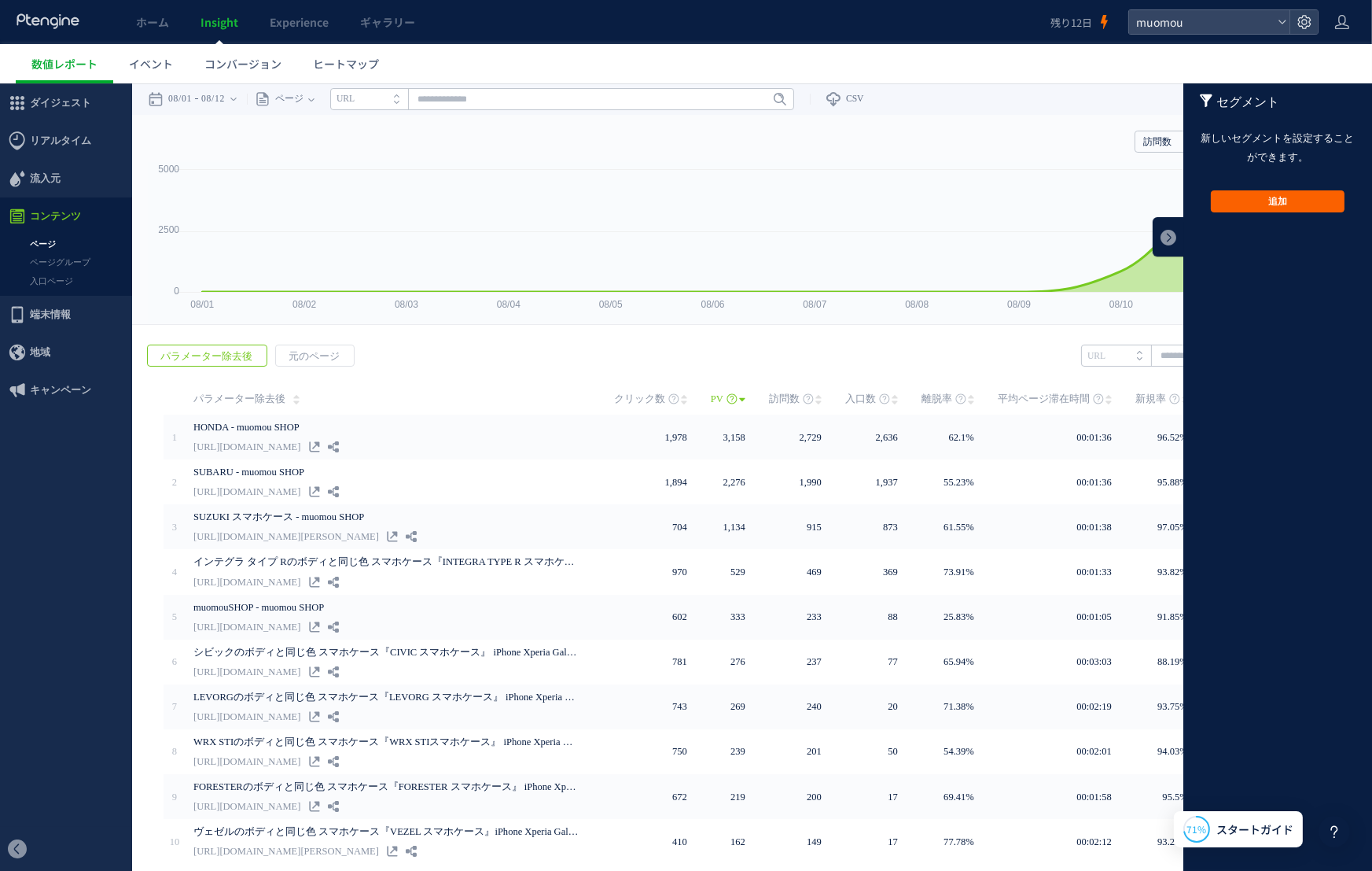
click at [1261, 198] on button "追加" at bounding box center [1278, 201] width 134 height 22
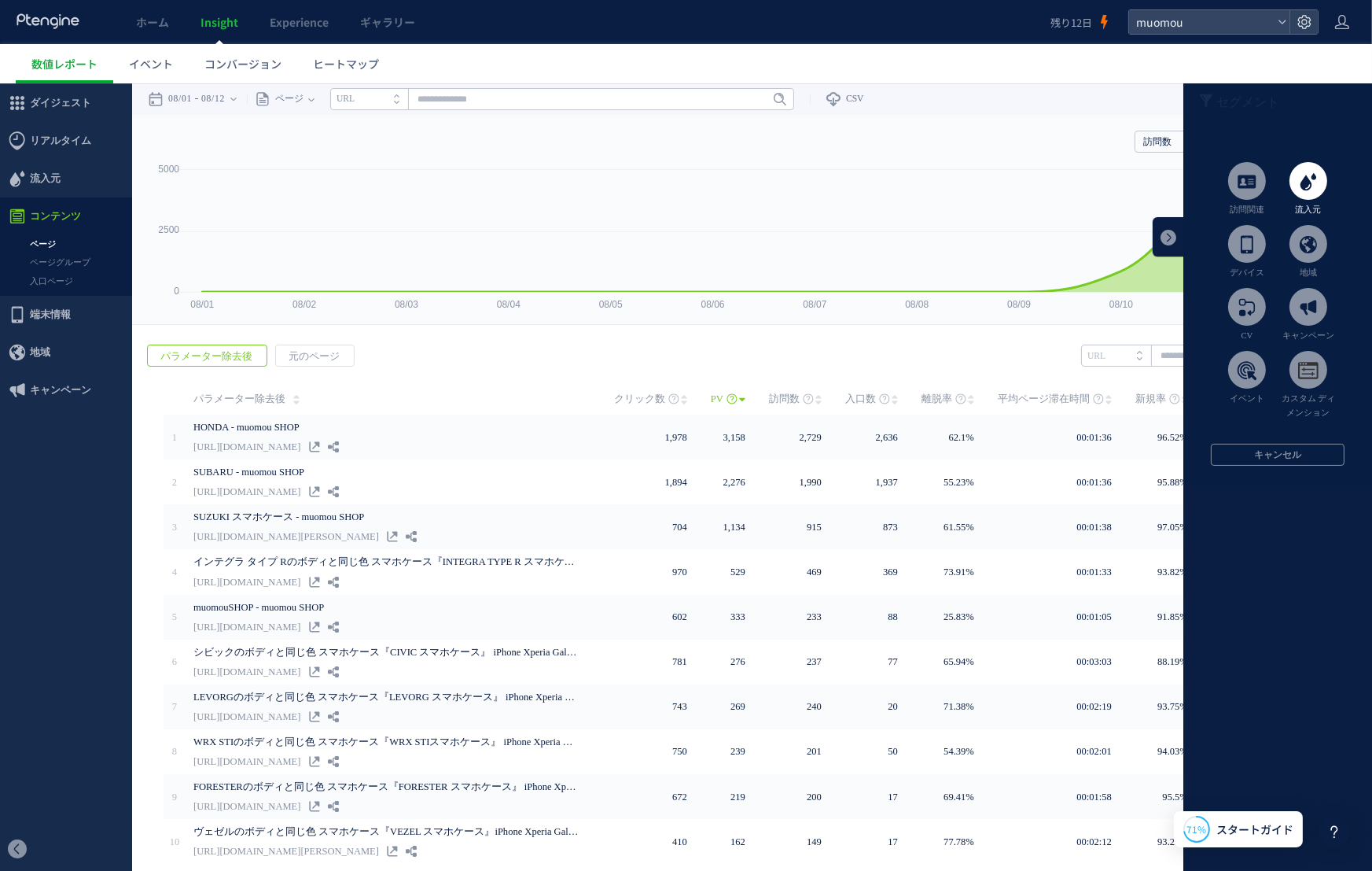
click at [1299, 189] on span at bounding box center [1309, 181] width 38 height 38
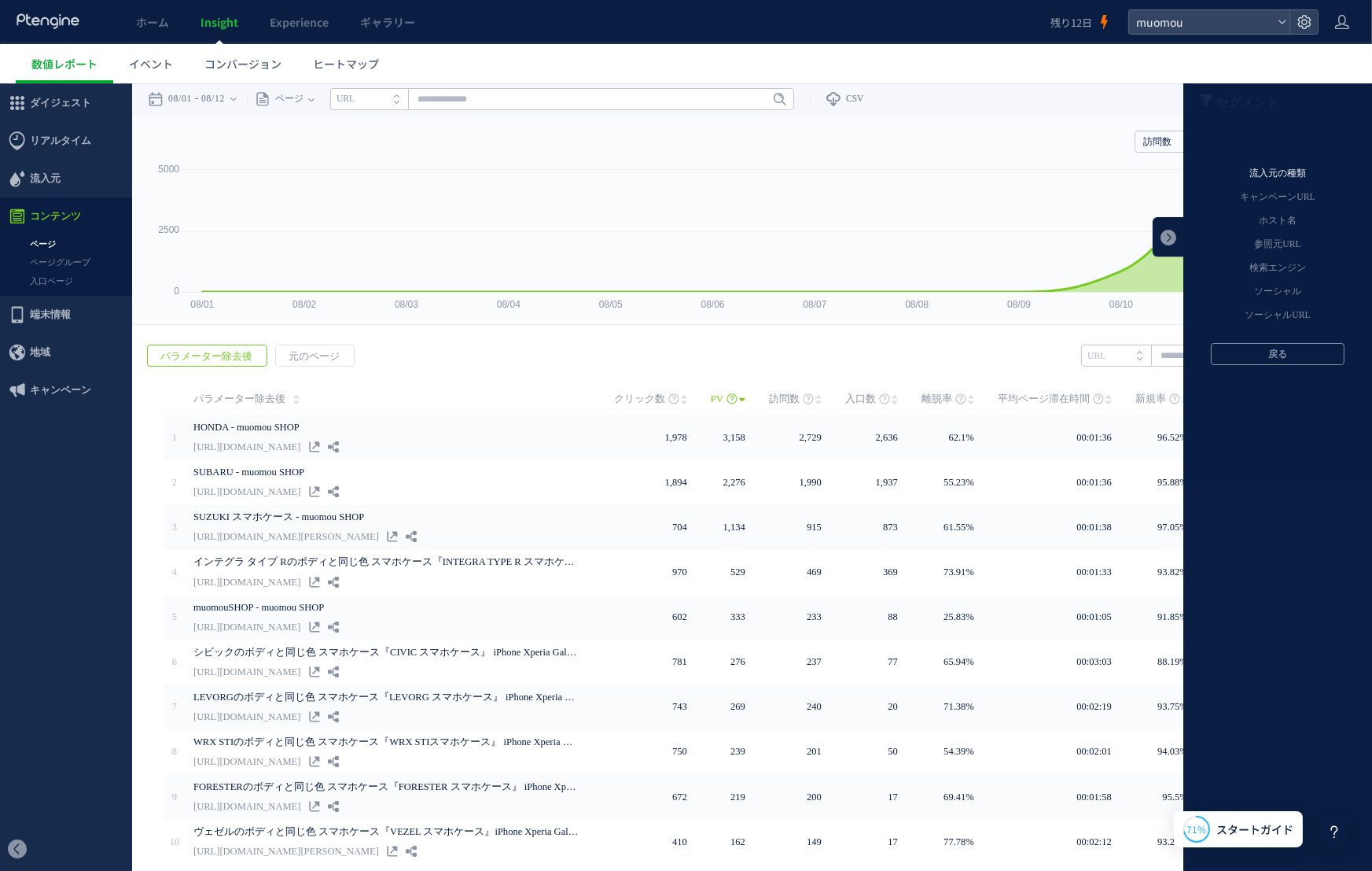
click at [1286, 170] on li "流入元の種類" at bounding box center [1278, 174] width 189 height 24
click at [1275, 428] on button "戻る" at bounding box center [1278, 434] width 134 height 22
click at [1274, 353] on button "戻る" at bounding box center [1278, 353] width 134 height 22
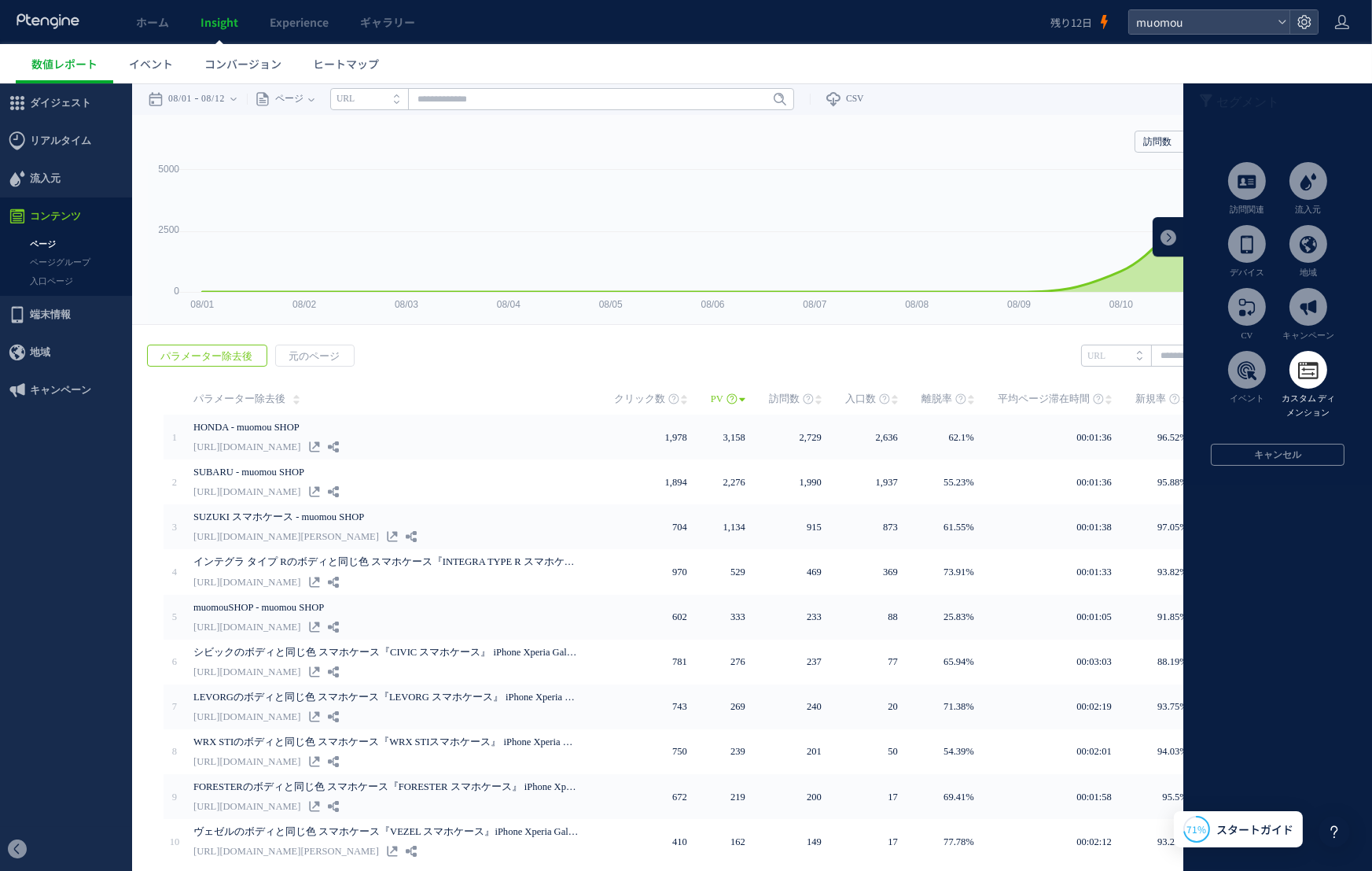
click at [1306, 370] on span at bounding box center [1309, 369] width 38 height 38
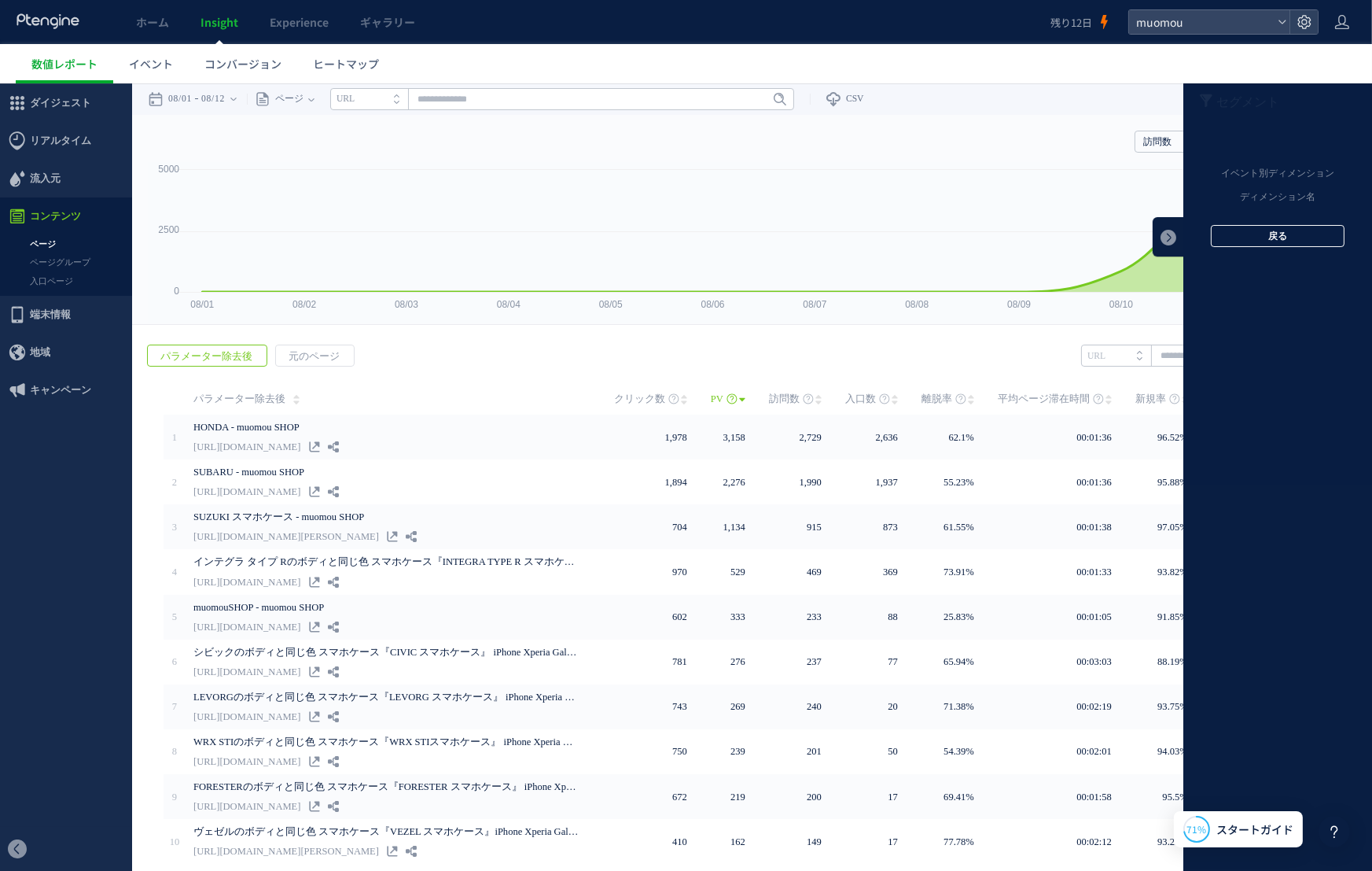
click at [1248, 230] on button "戻る" at bounding box center [1278, 235] width 134 height 22
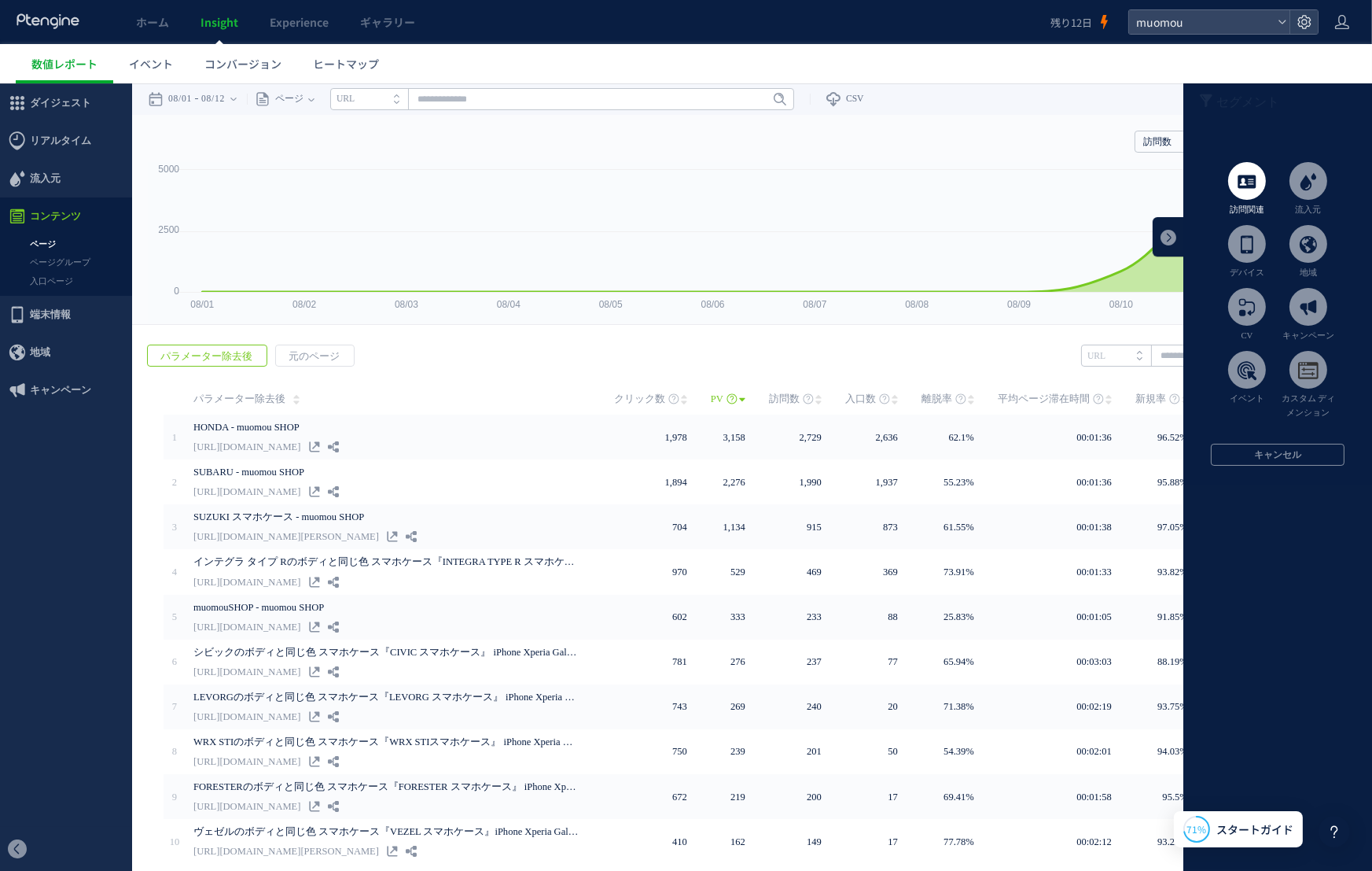
click at [1237, 181] on span at bounding box center [1248, 181] width 38 height 38
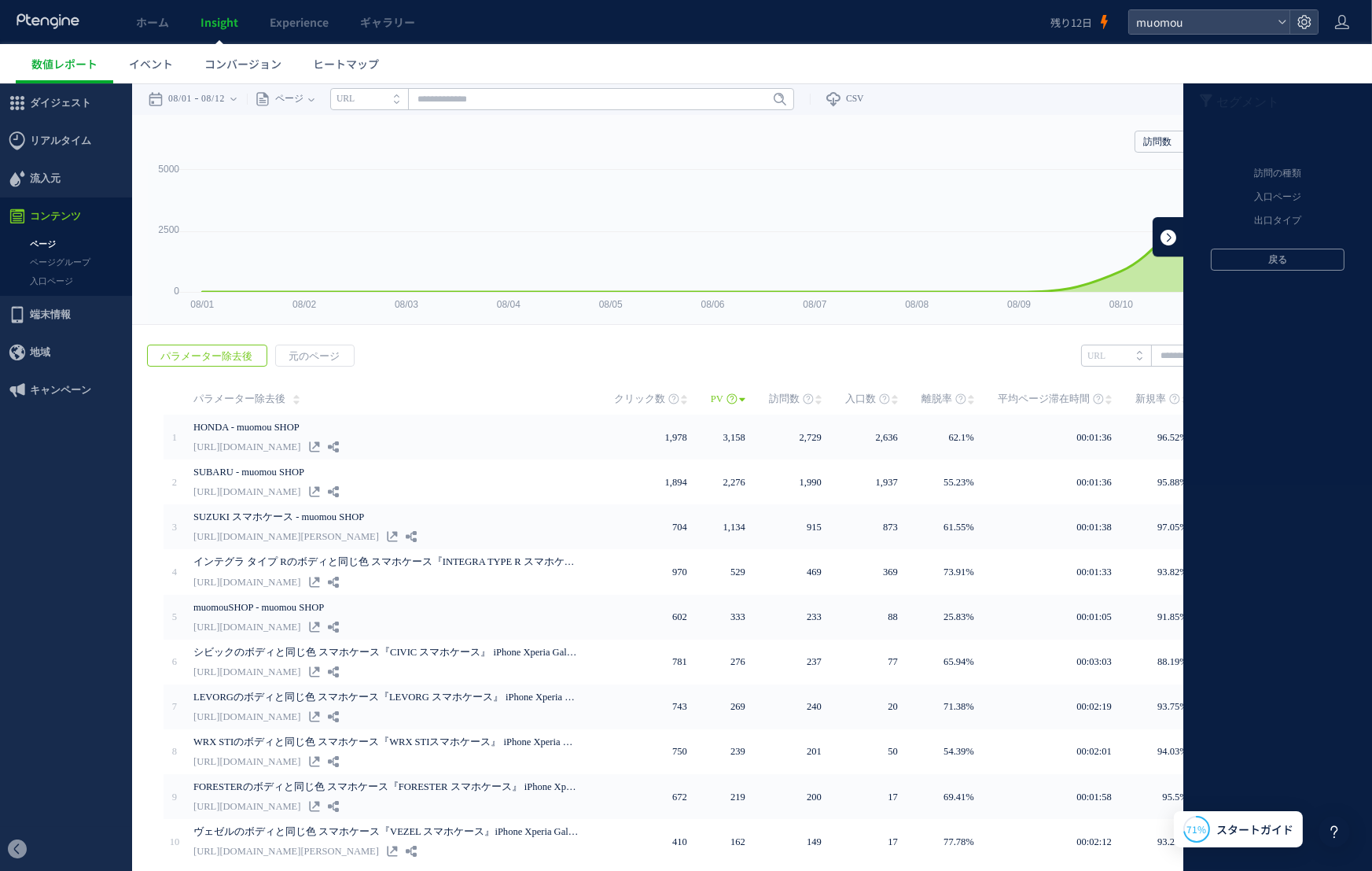
click at [1161, 228] on link at bounding box center [1168, 236] width 32 height 40
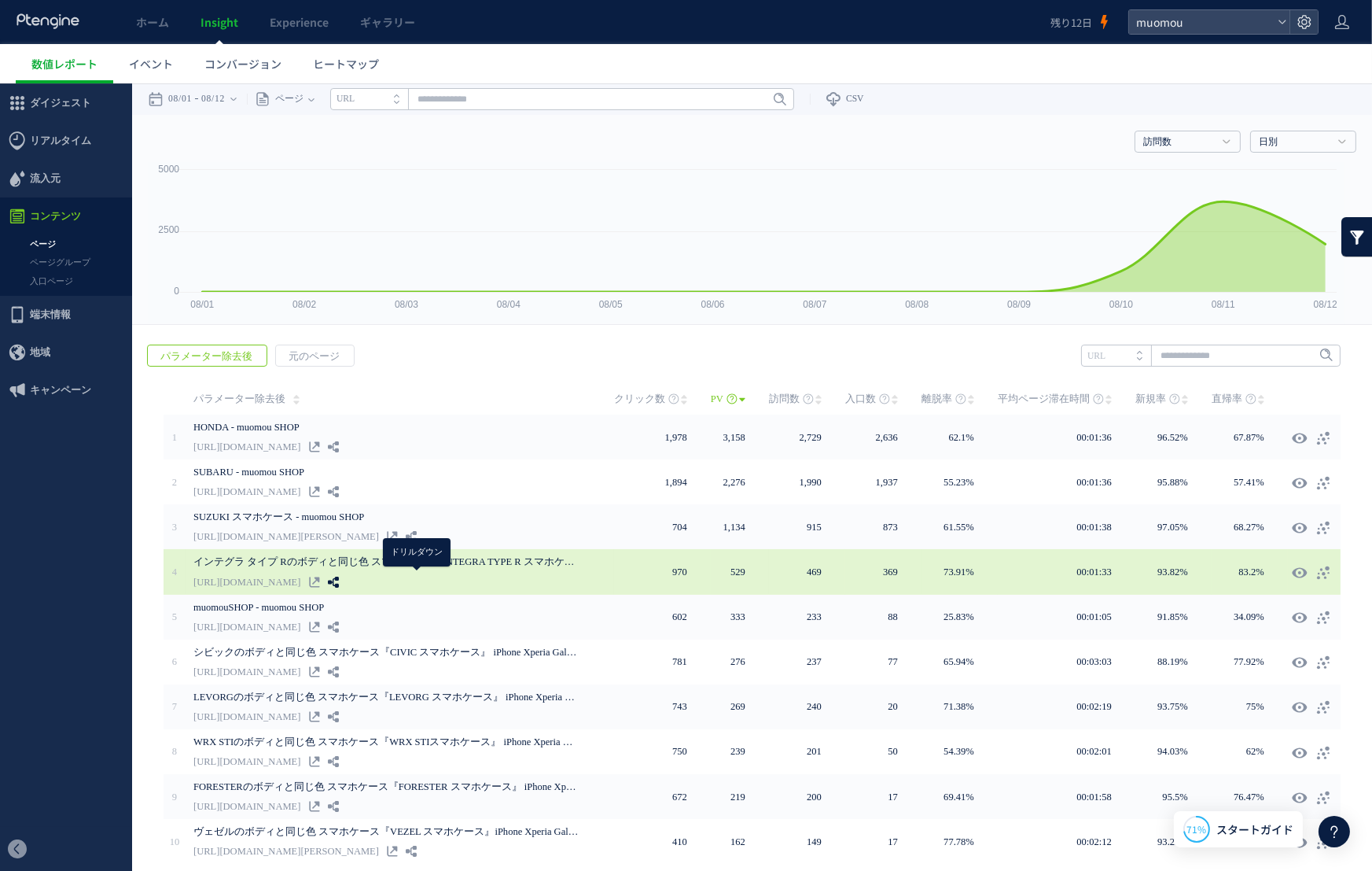
click at [339, 576] on icon at bounding box center [333, 582] width 11 height 11
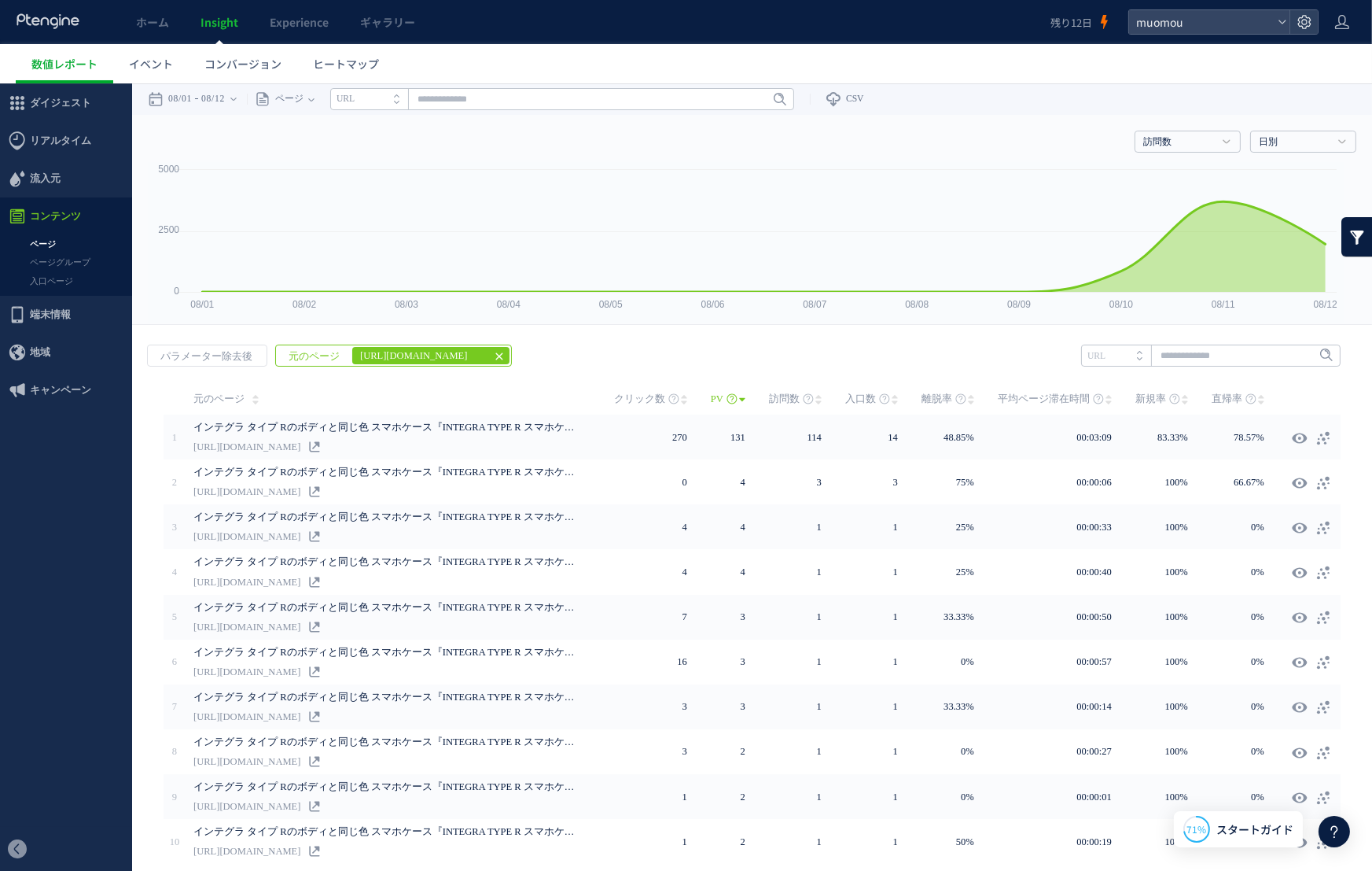
click at [497, 357] on icon at bounding box center [500, 356] width 13 height 13
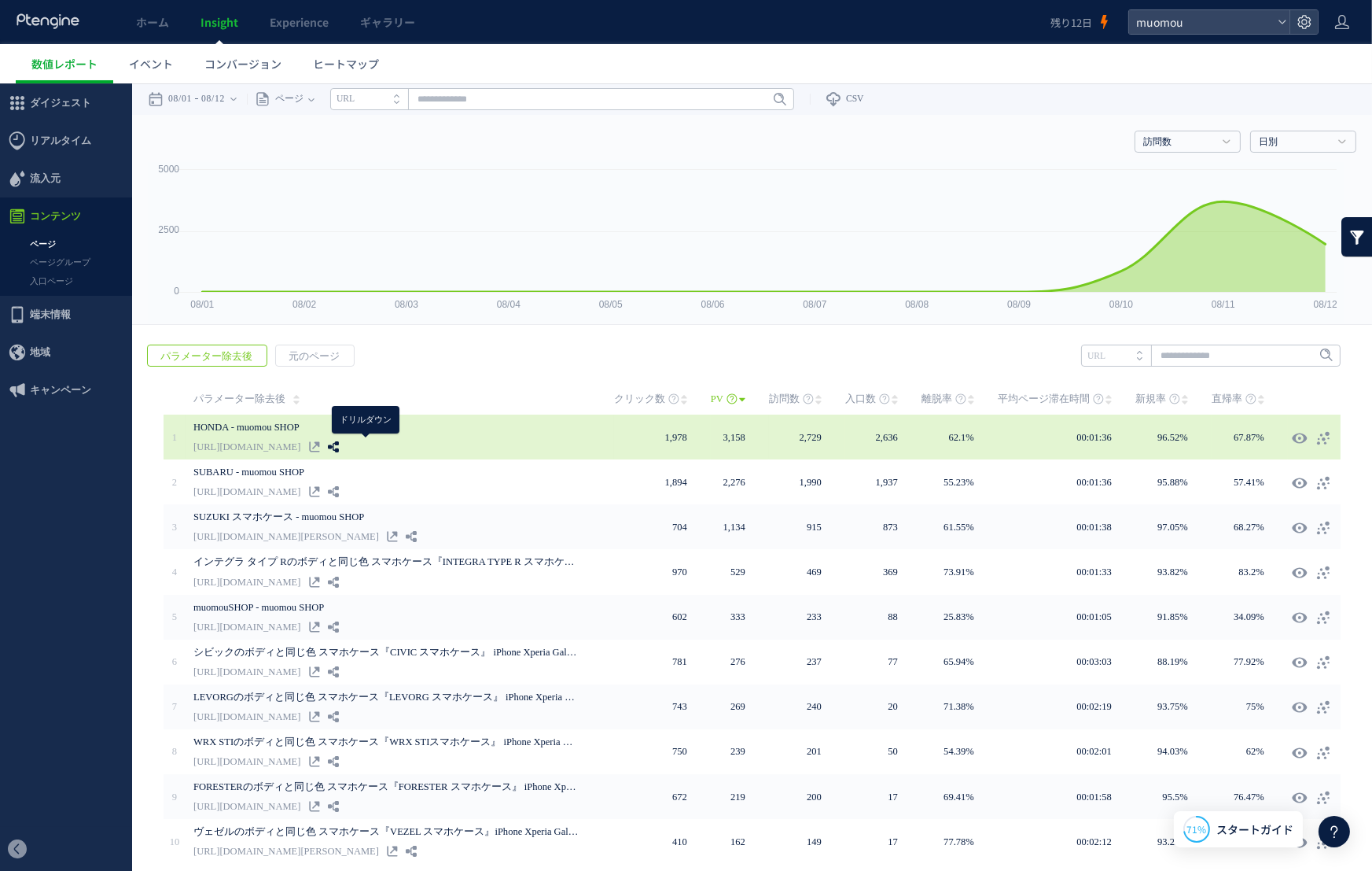
click at [339, 442] on use at bounding box center [333, 446] width 11 height 11
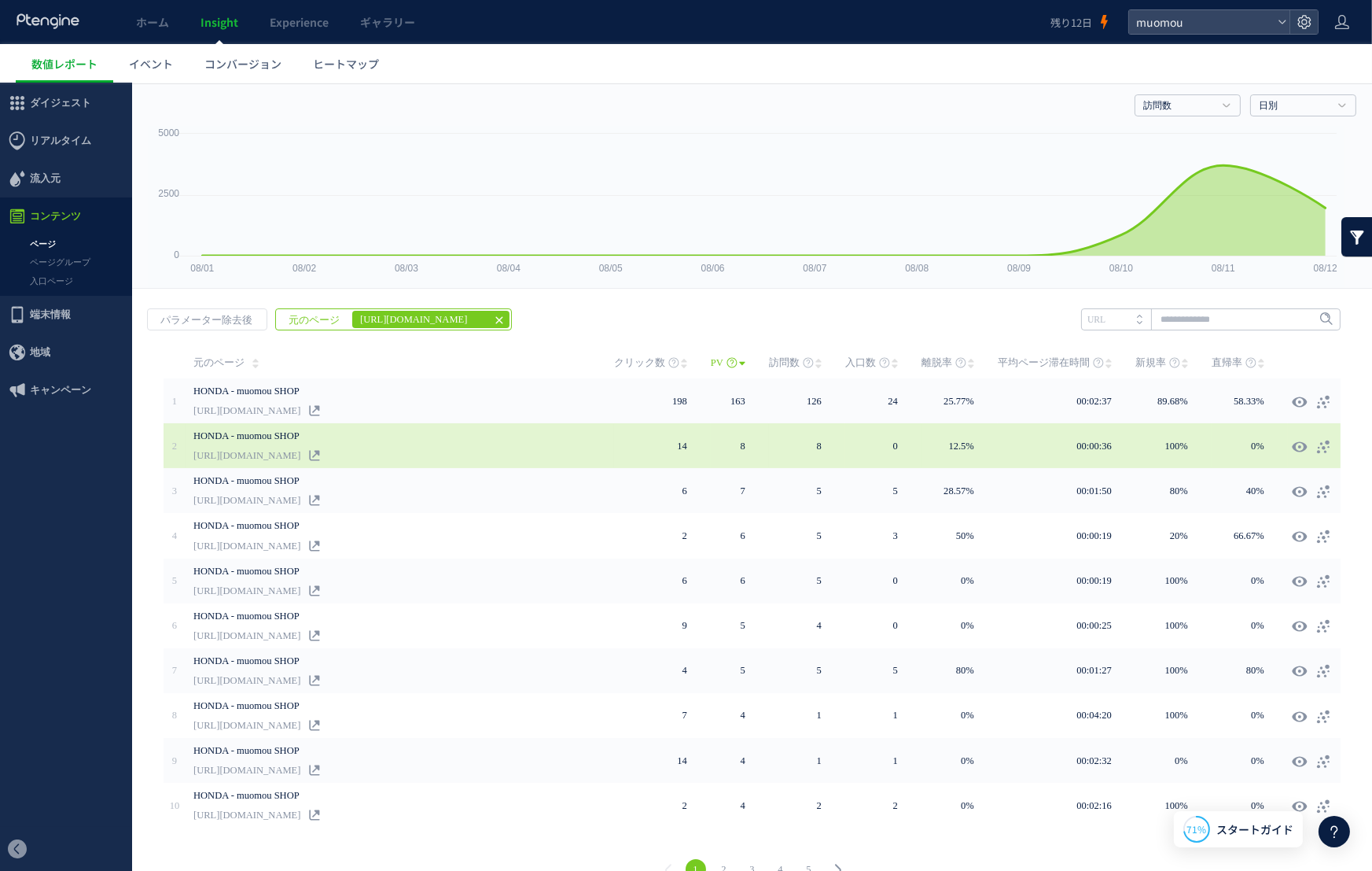
scroll to position [55, 0]
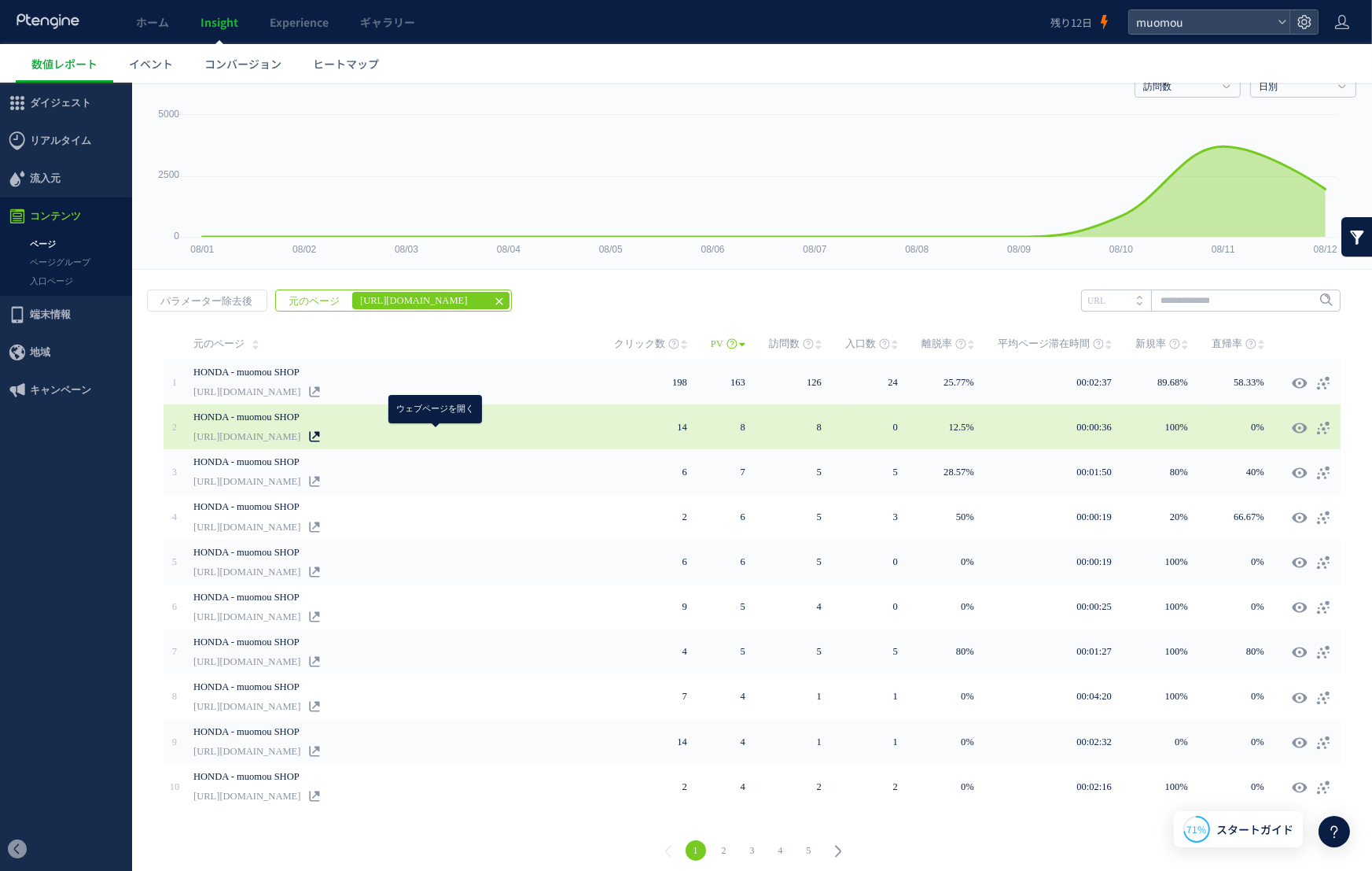
click at [320, 430] on icon at bounding box center [314, 436] width 11 height 11
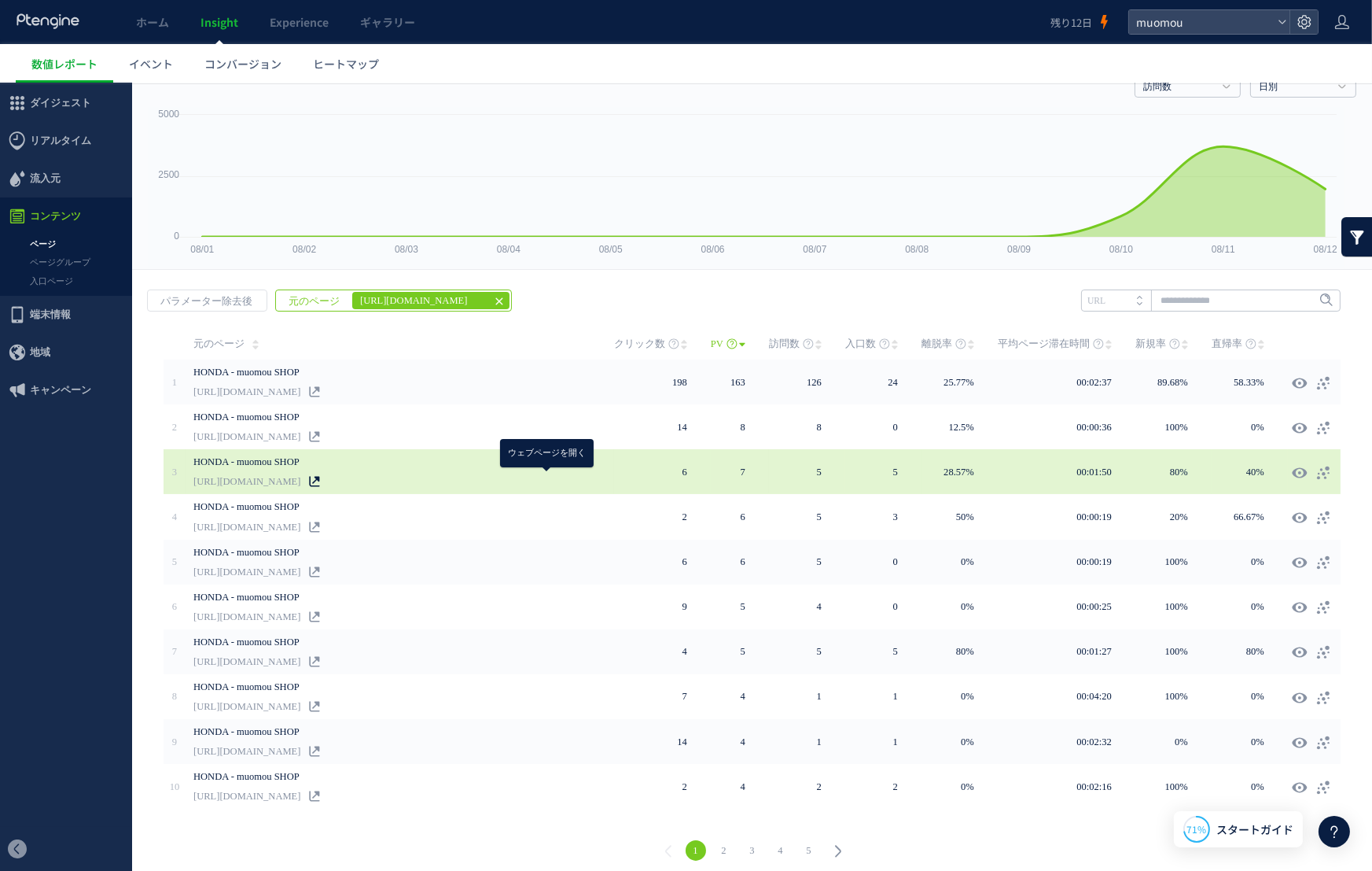
click at [320, 476] on icon at bounding box center [314, 481] width 11 height 11
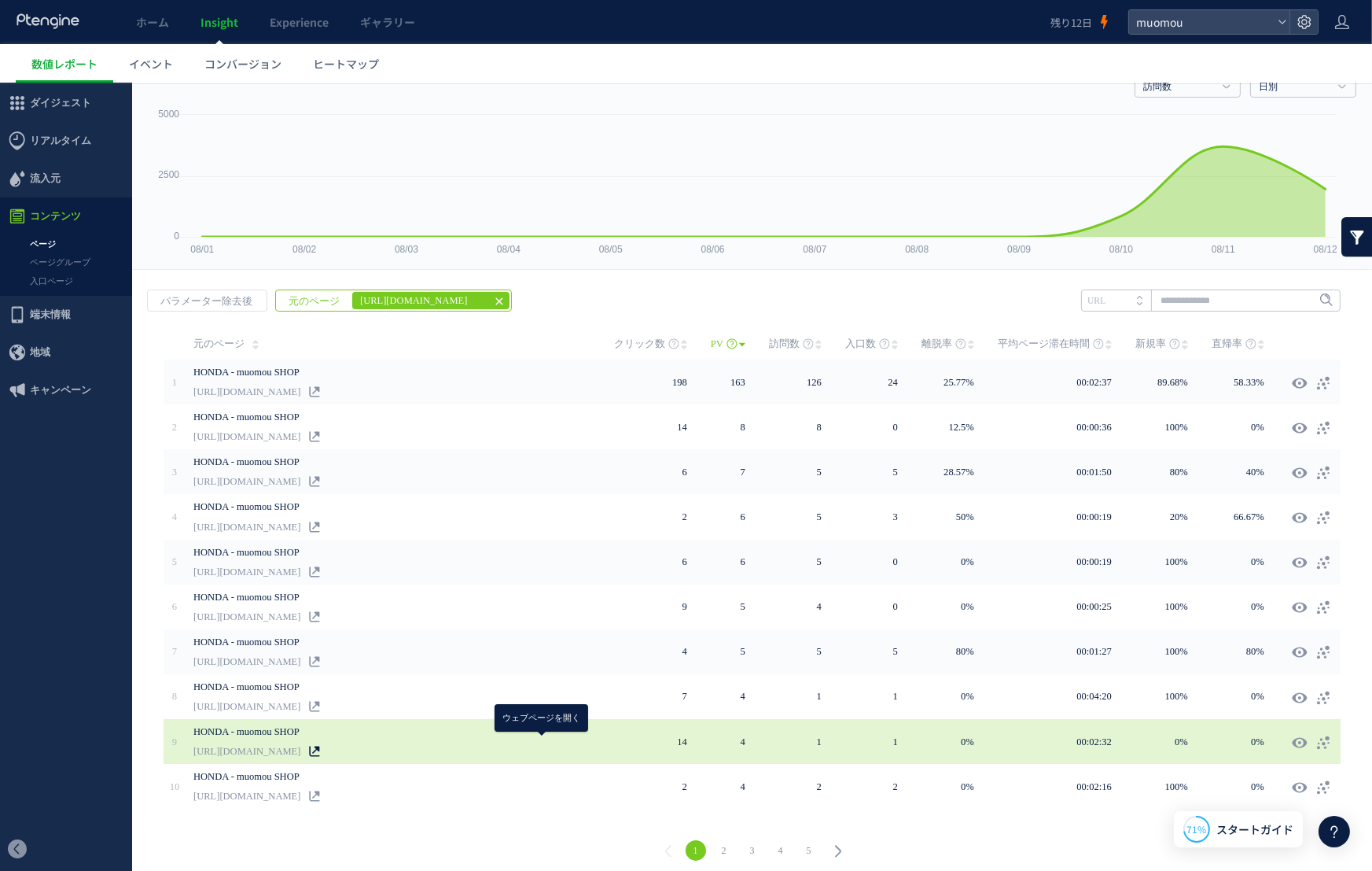
click at [320, 745] on icon at bounding box center [314, 751] width 11 height 11
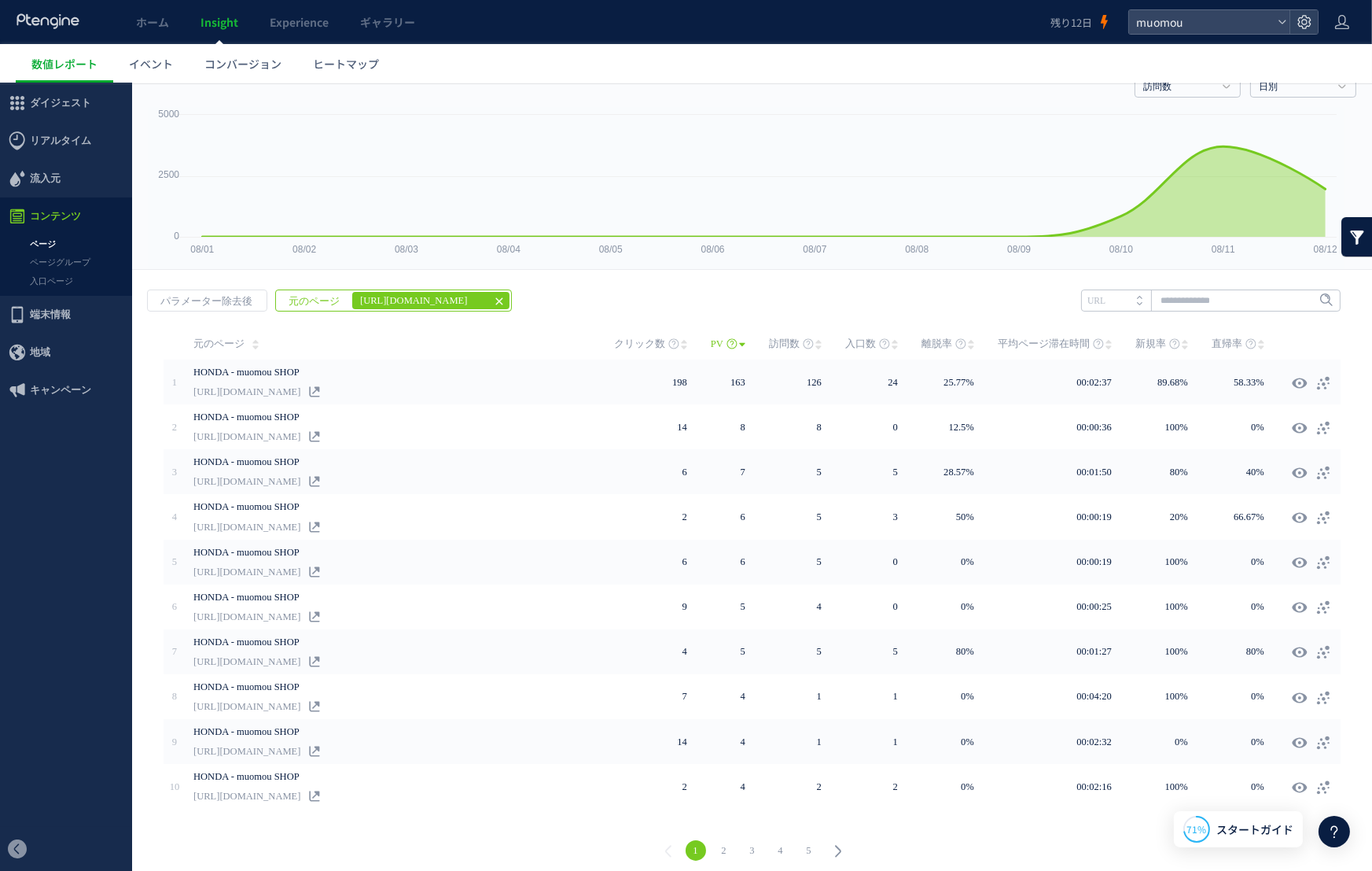
click at [715, 841] on link "2" at bounding box center [724, 850] width 21 height 21
click at [747, 839] on link "3" at bounding box center [753, 850] width 21 height 21
click at [772, 840] on link "4" at bounding box center [781, 850] width 21 height 21
click at [775, 842] on link "5" at bounding box center [781, 850] width 21 height 21
click at [803, 842] on link "7" at bounding box center [810, 850] width 21 height 21
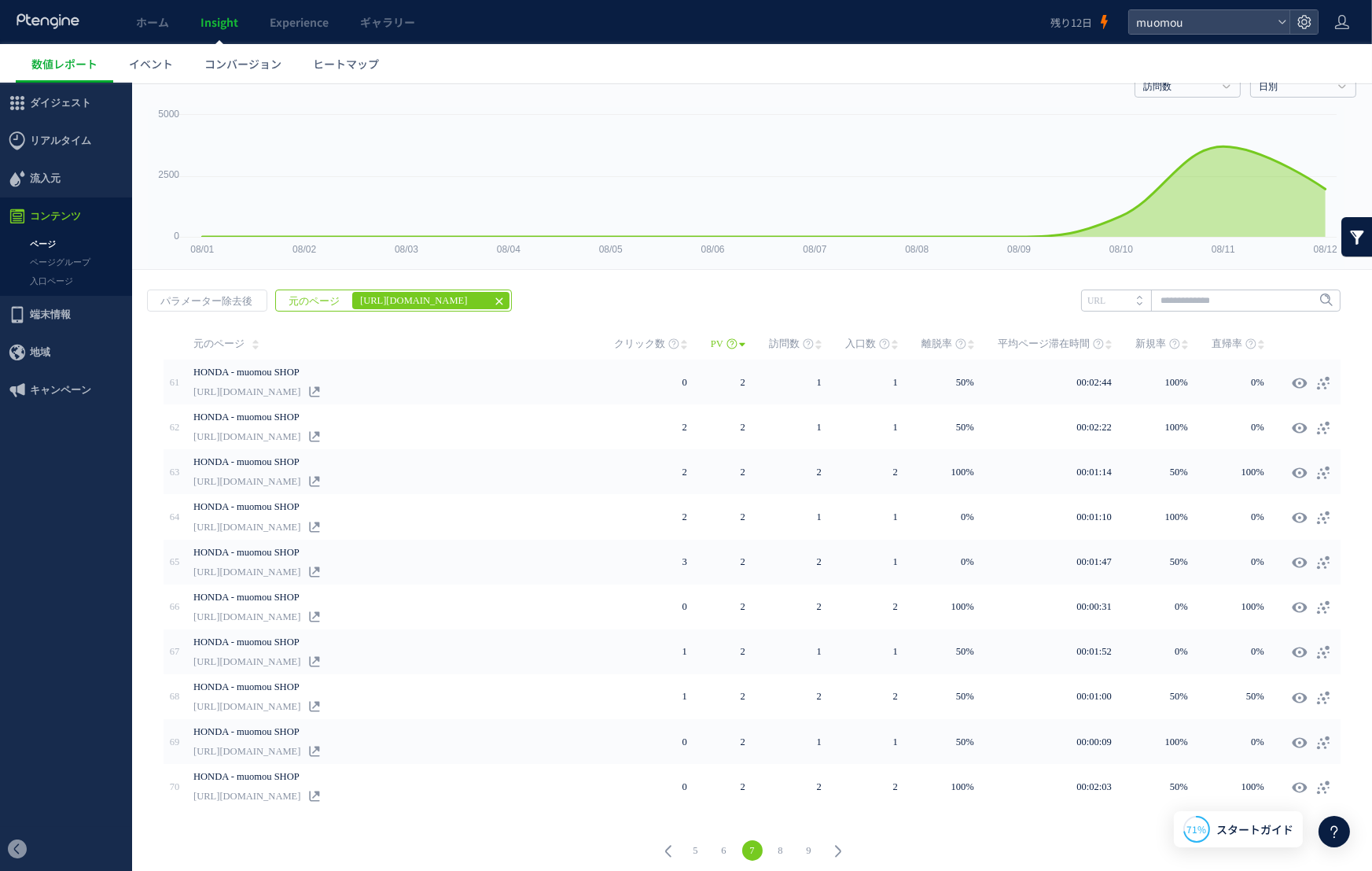
click at [835, 845] on use at bounding box center [838, 850] width 6 height 12
click at [829, 843] on icon at bounding box center [838, 850] width 22 height 22
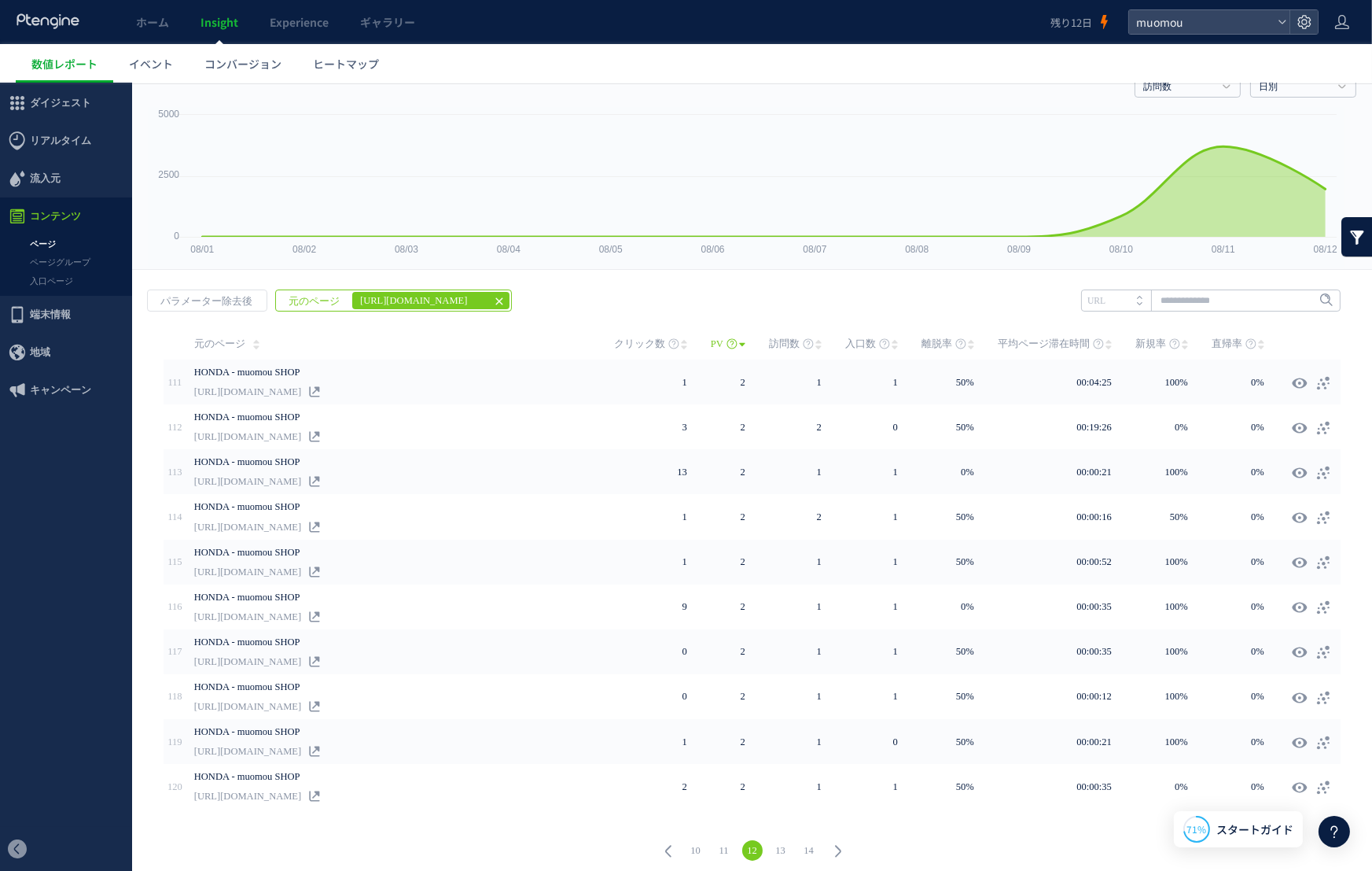
click at [829, 843] on icon at bounding box center [838, 850] width 22 height 22
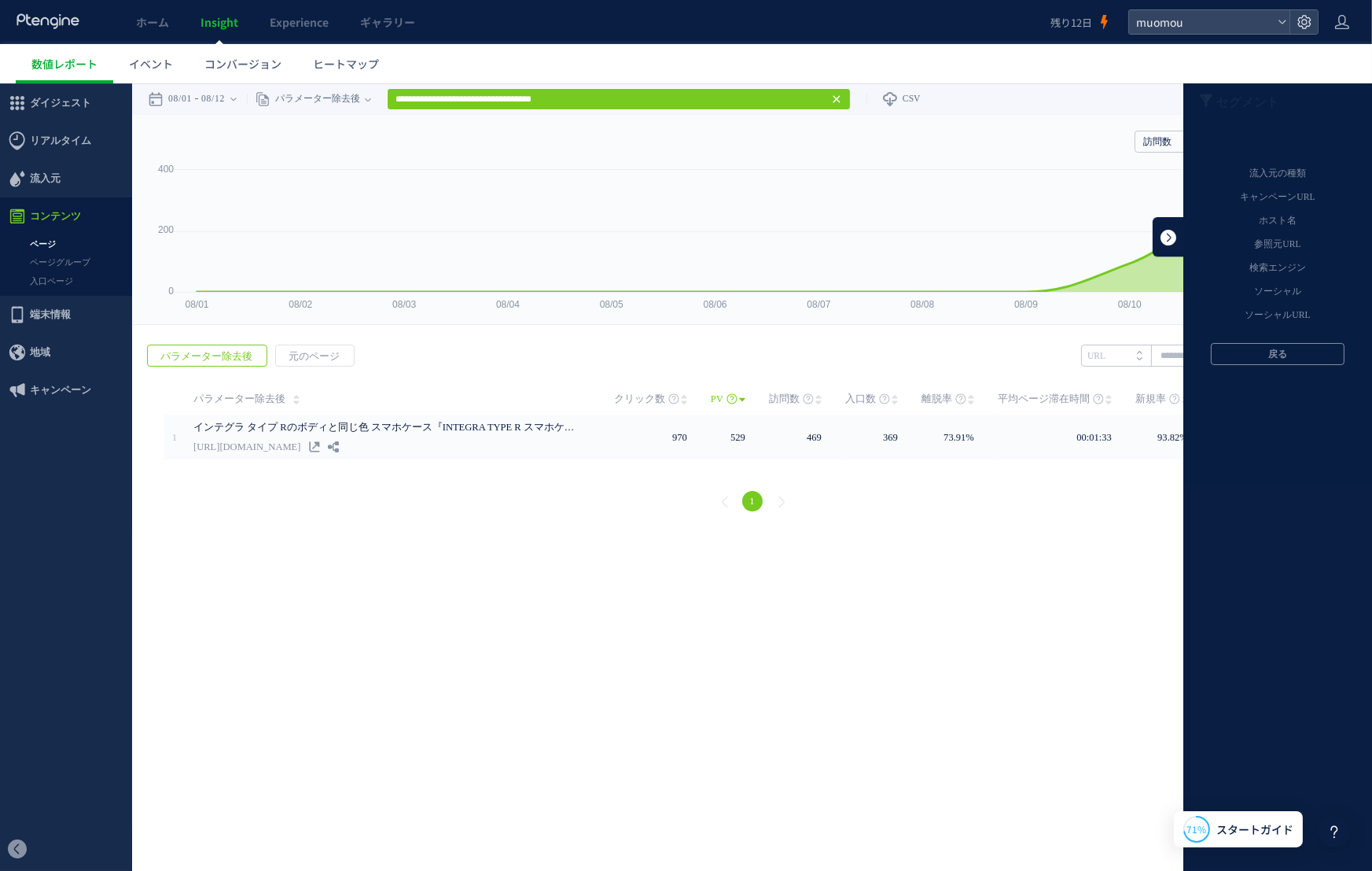
click at [1175, 231] on link at bounding box center [1168, 236] width 32 height 40
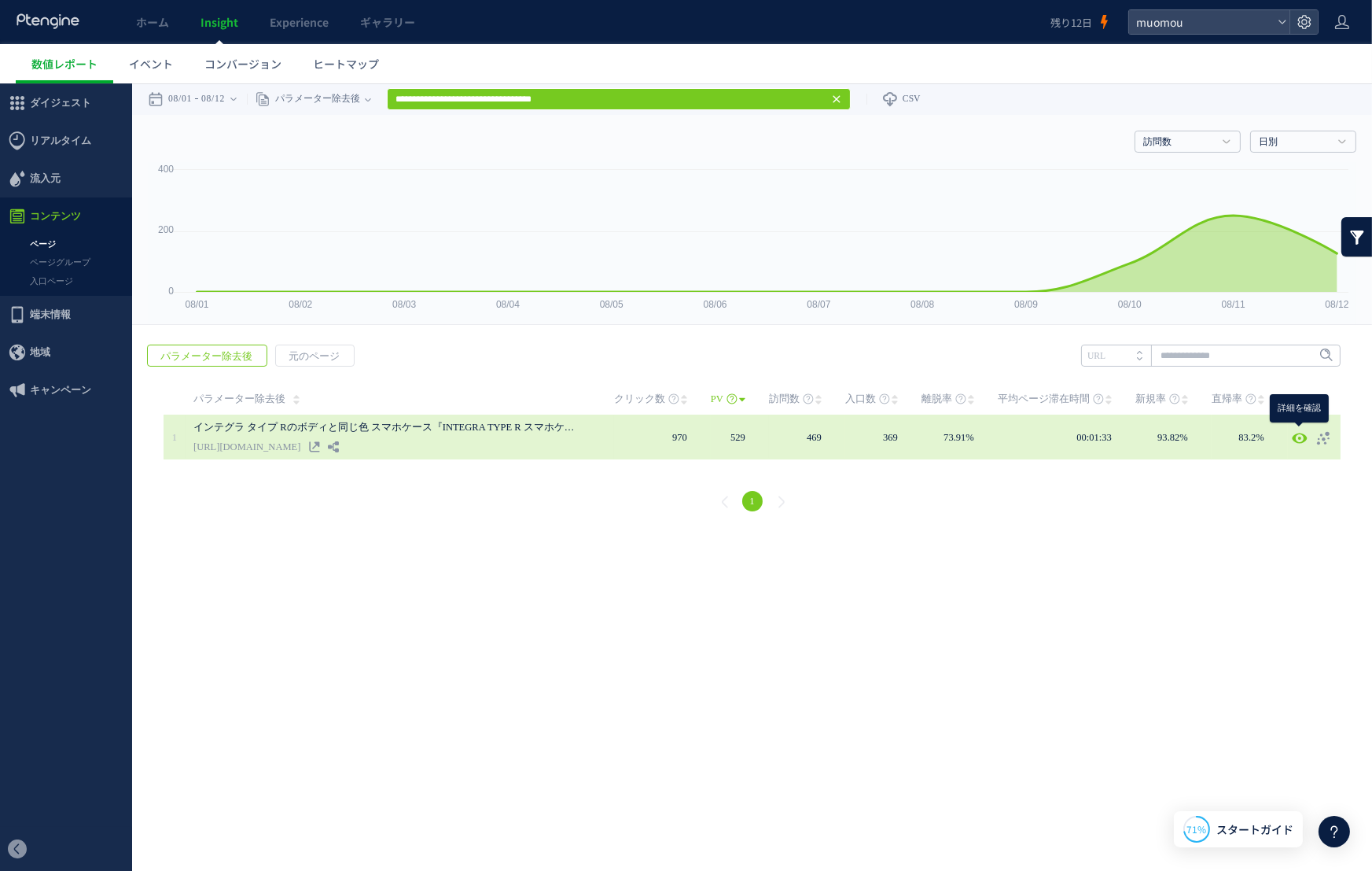
click at [1298, 437] on icon at bounding box center [1300, 437] width 16 height 16
